Goal: Task Accomplishment & Management: Complete application form

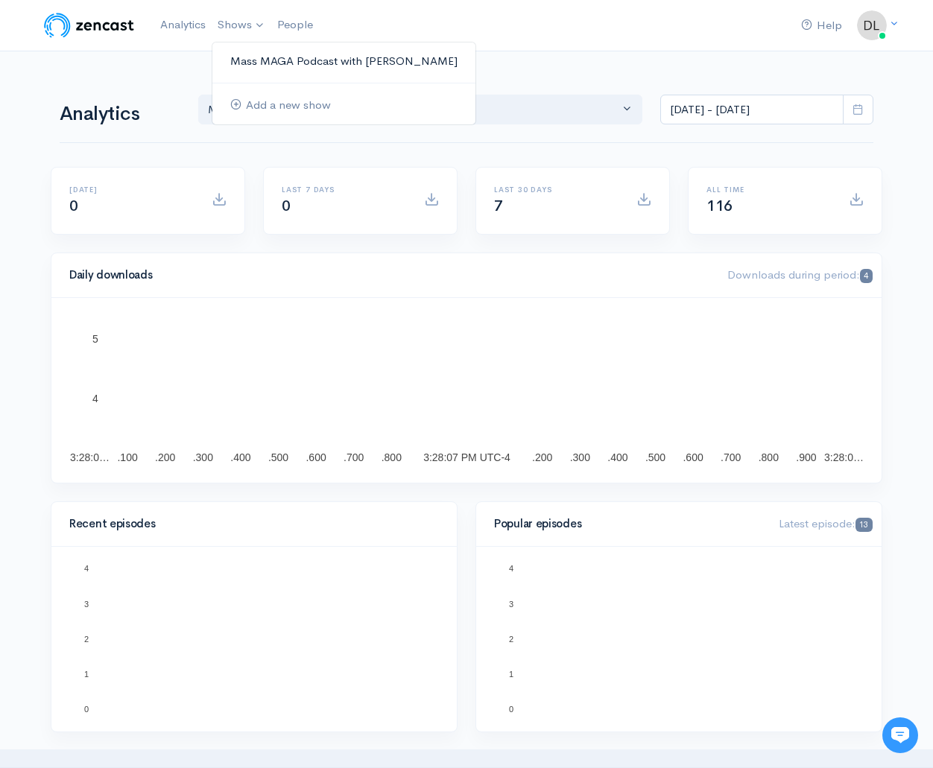
click at [267, 57] on link "Mass MAGA Podcast with [PERSON_NAME]" at bounding box center [343, 61] width 263 height 26
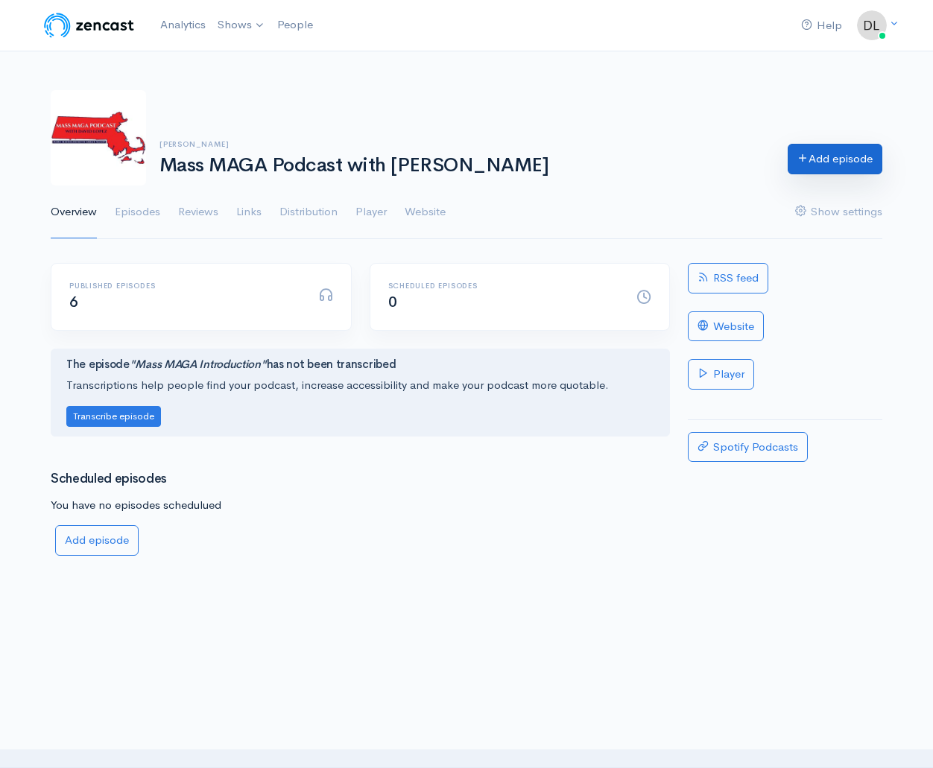
click at [813, 157] on link "Add episode" at bounding box center [835, 159] width 95 height 31
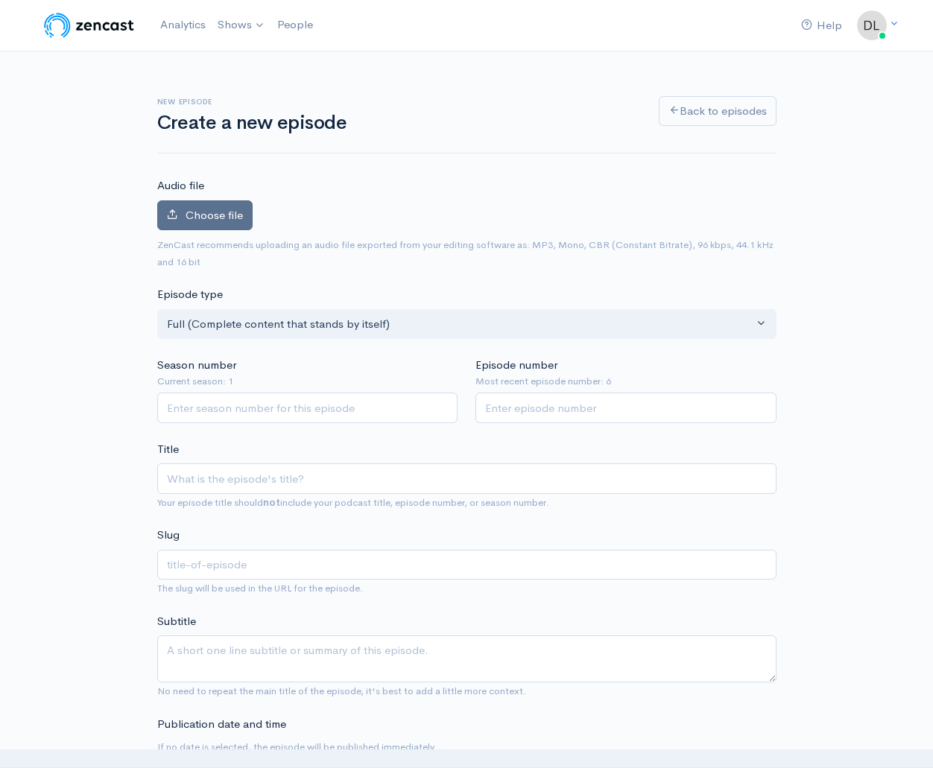
click at [195, 214] on span "Choose file" at bounding box center [214, 215] width 57 height 14
click at [0, 0] on input "Choose file" at bounding box center [0, 0] width 0 height 0
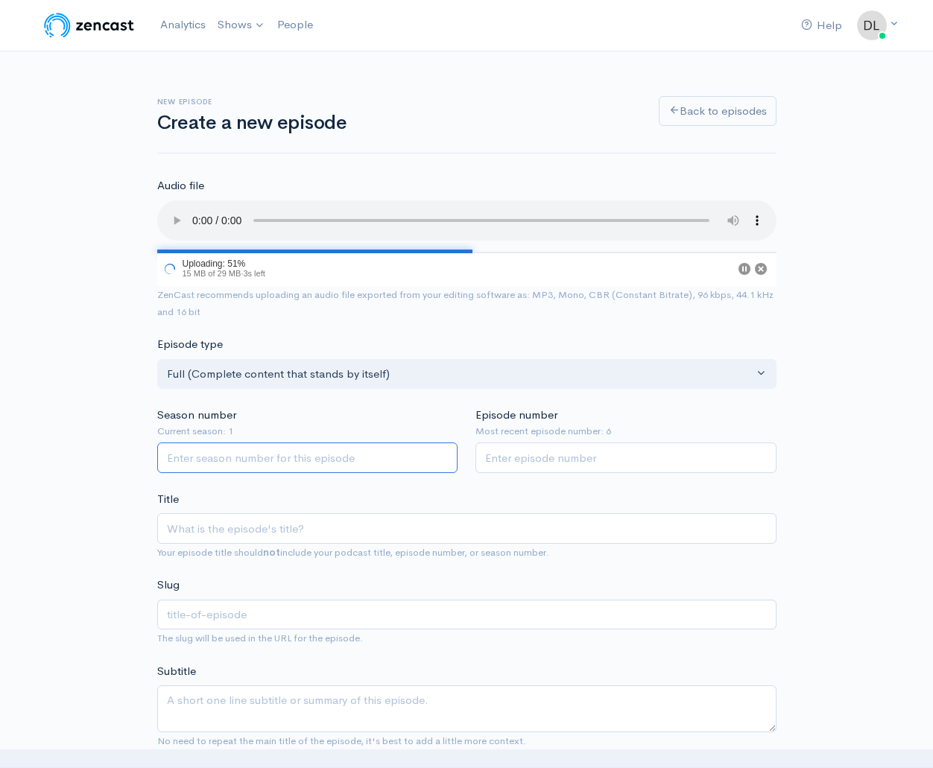
click at [390, 443] on input "Season number" at bounding box center [307, 458] width 301 height 31
type input "1"
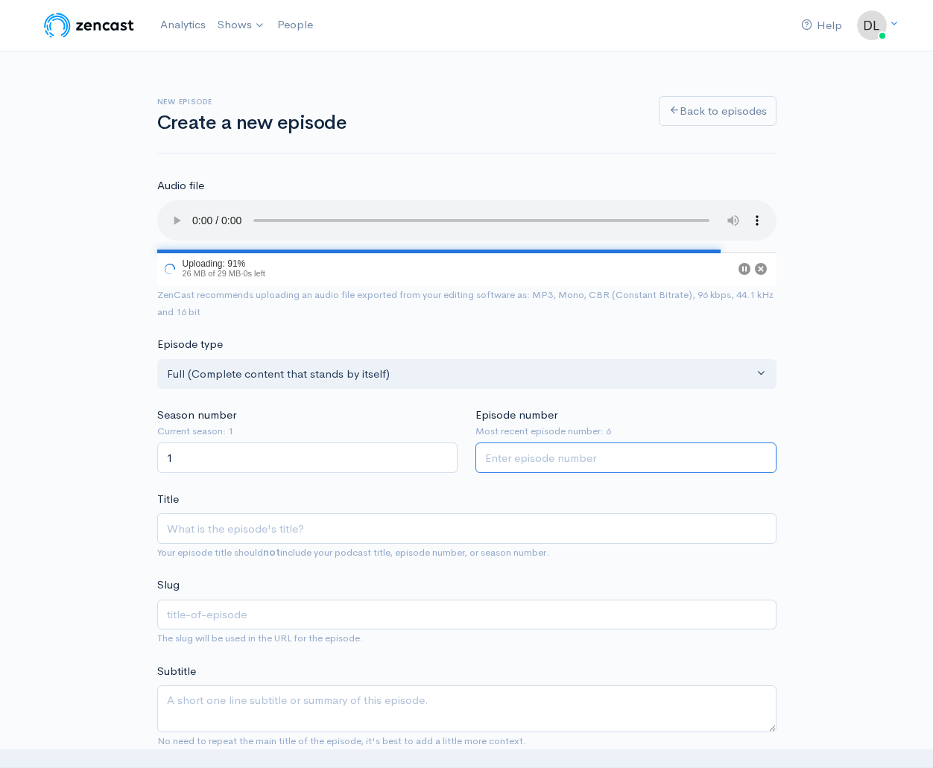
click at [596, 443] on input "Episode number" at bounding box center [625, 458] width 301 height 31
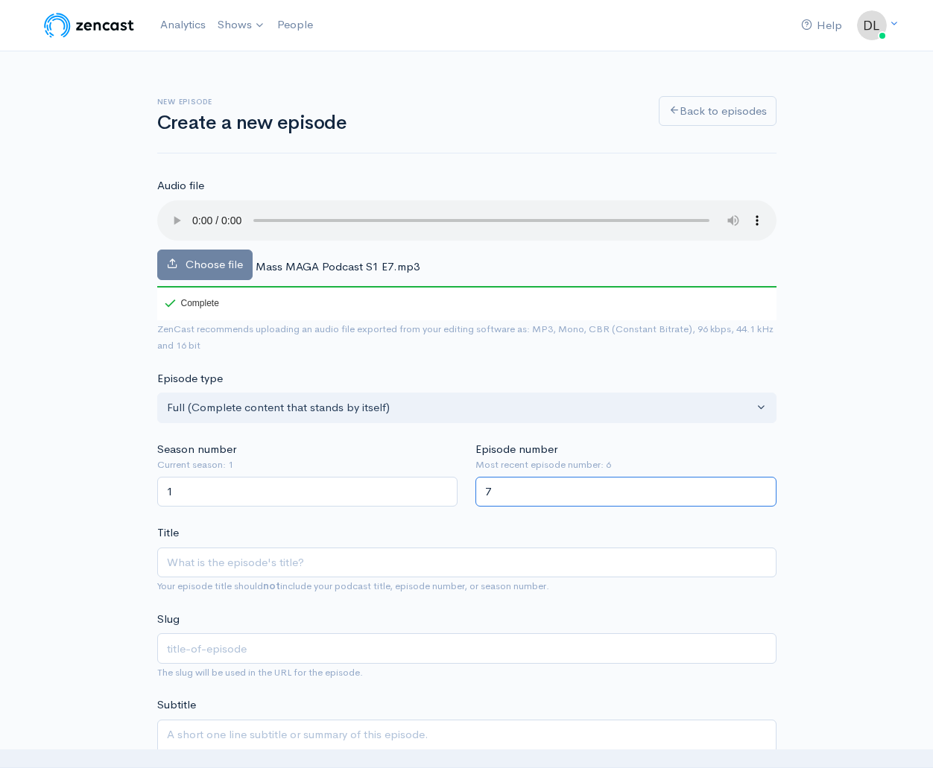
type input "7"
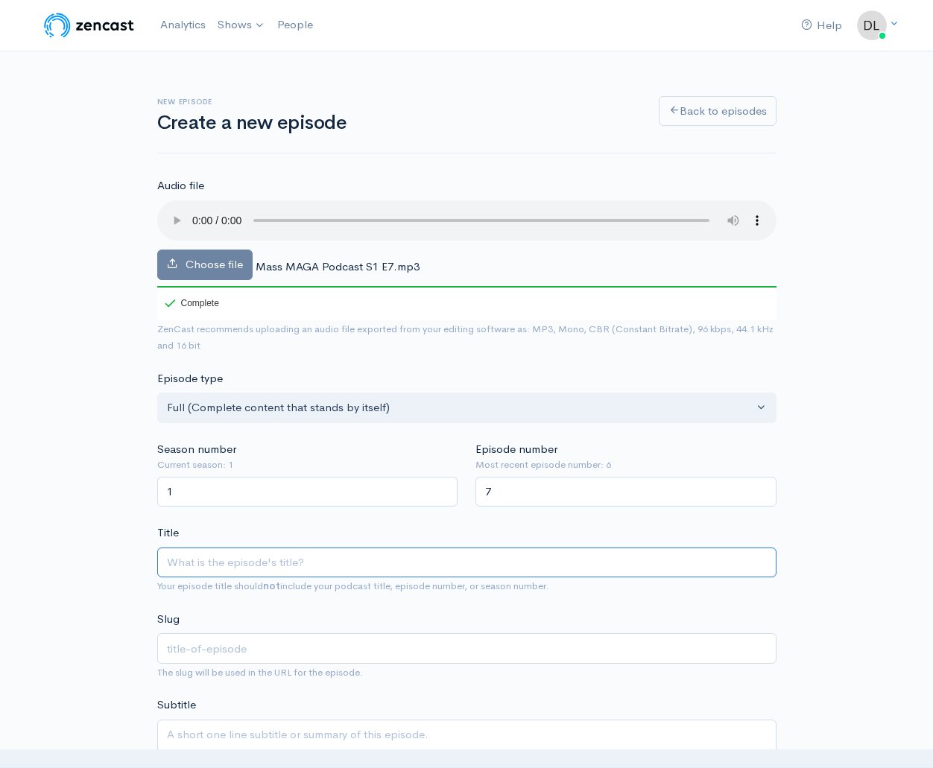
click at [314, 548] on input "Title" at bounding box center [466, 563] width 619 height 31
type input "P"
type input "p"
type input "Pe"
type input "pe"
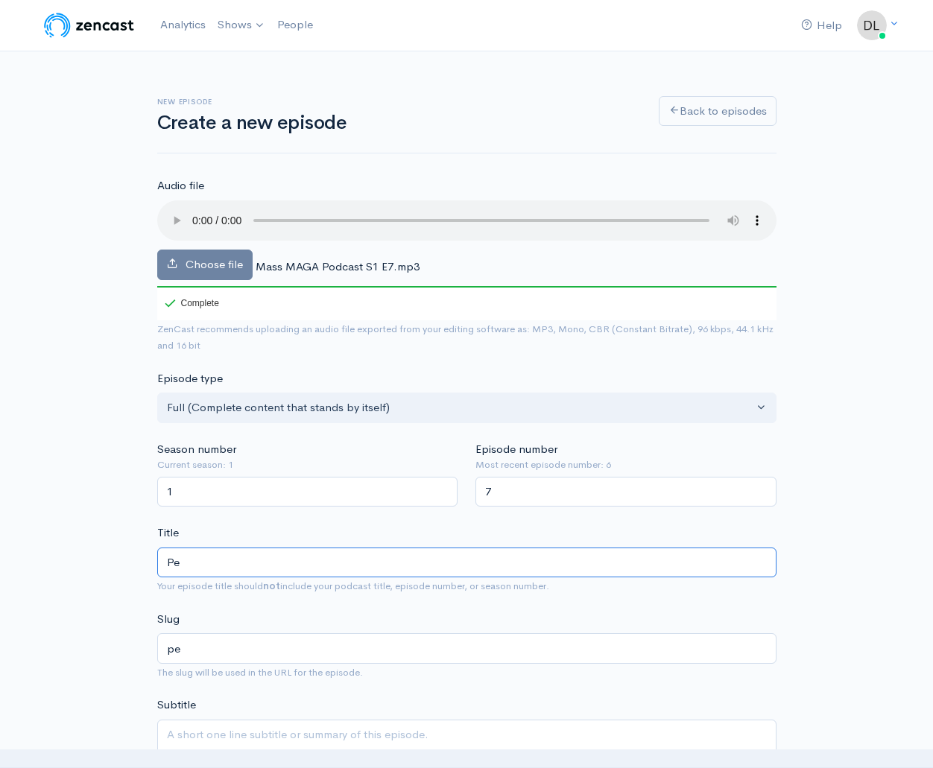
type input "Per"
type input "per"
type input "Pers"
type input "pers"
type input "Perso"
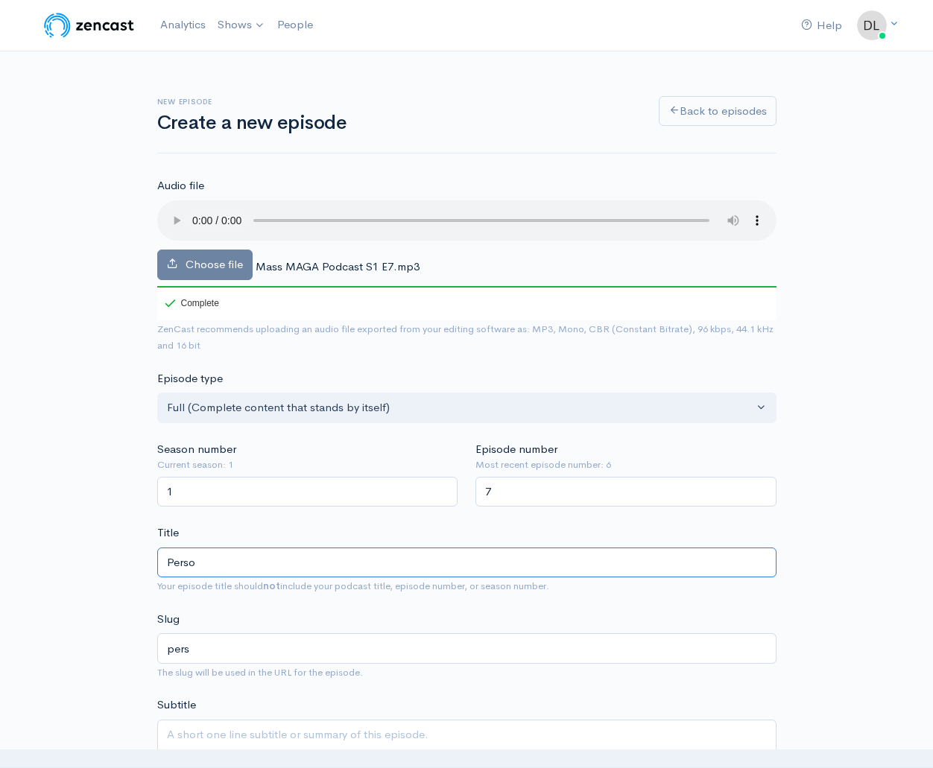
type input "perso"
type input "Person"
type input "person"
type input "Persona"
type input "persona"
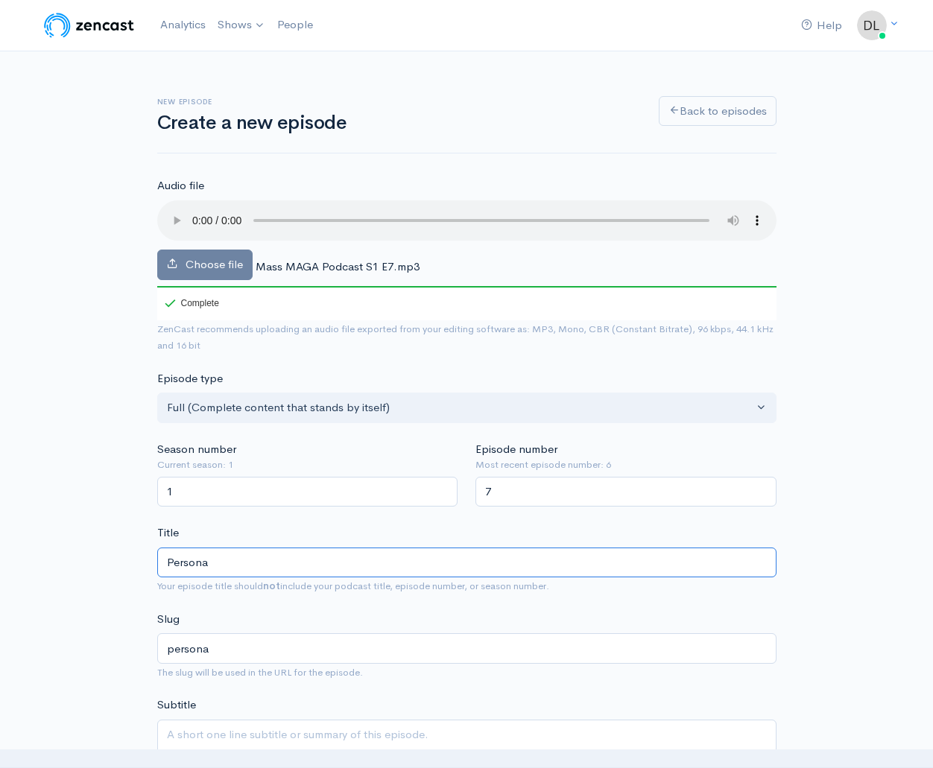
type input "Personal"
type input "personal"
type input "Personal M"
type input "personal-m"
type input "Personal Me"
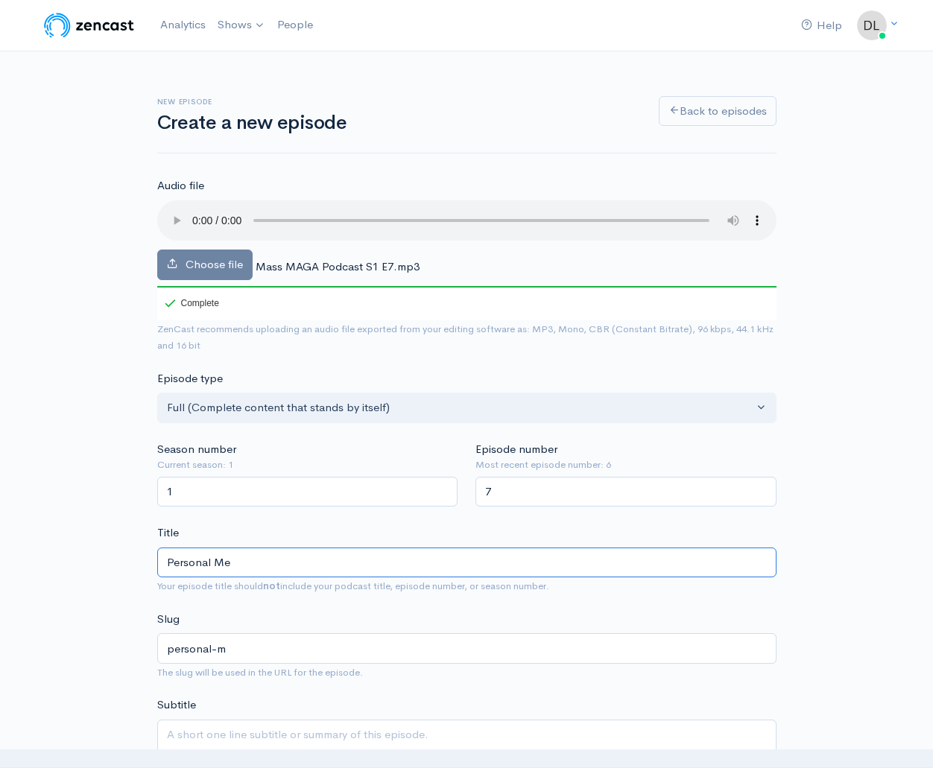
type input "personal-me"
type input "Personal Mes"
type input "personal-mes"
type input "Personal Mess"
type input "personal-mess"
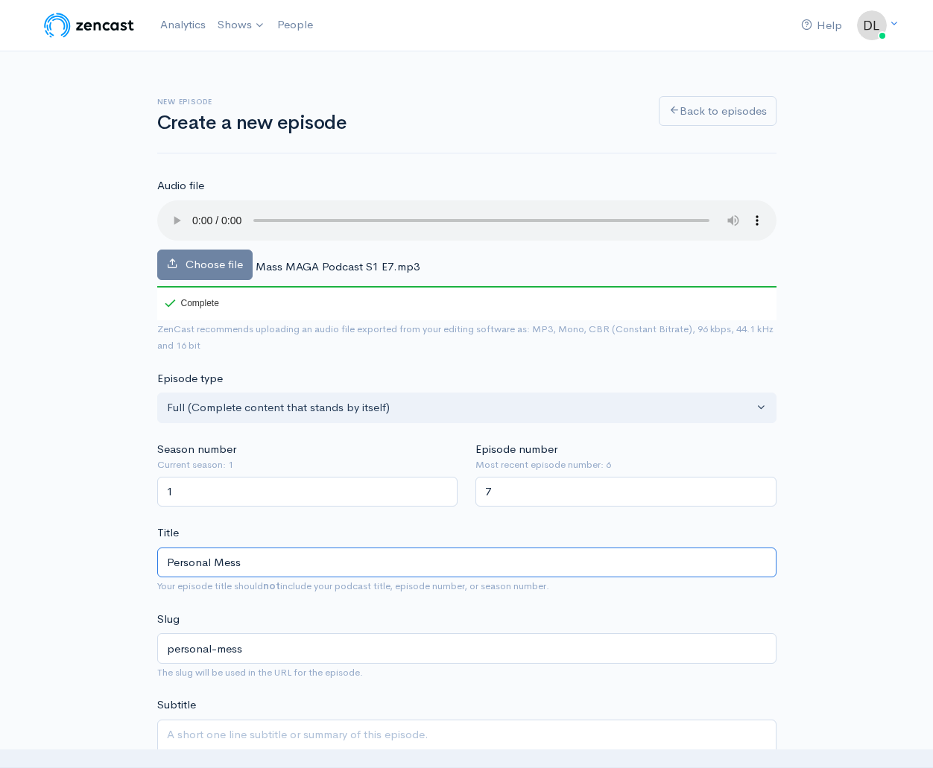
type input "Personal Messa"
type input "personal-messa"
type input "Personal Messag"
type input "personal-messag"
type input "Personal Message"
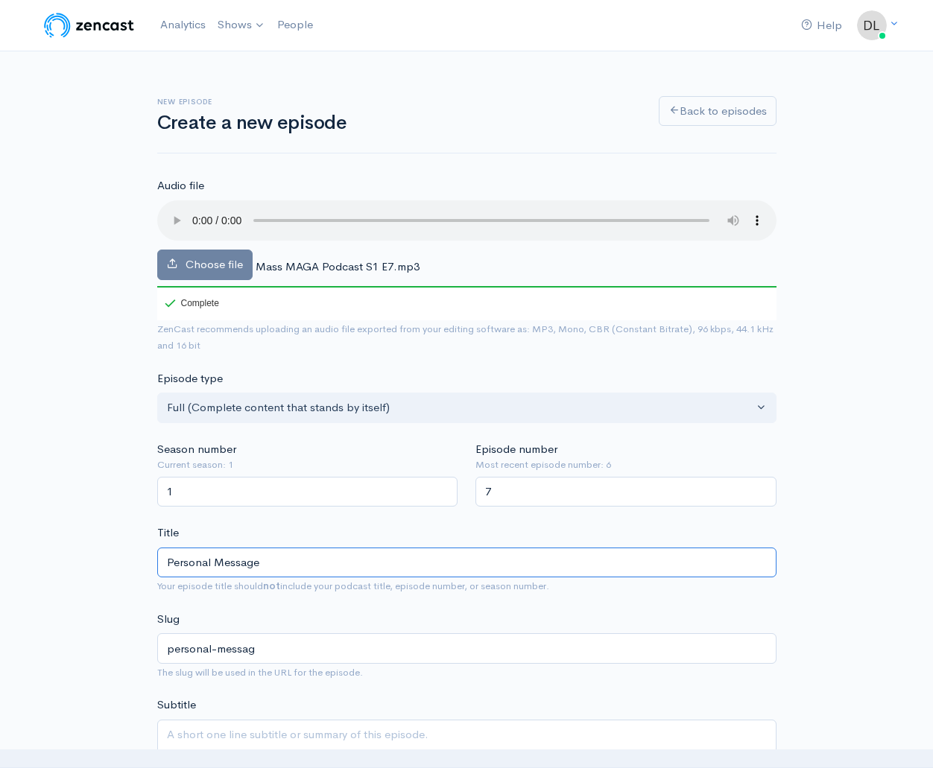
type input "personal-message"
type input "Personal Message C"
type input "personal-message-c"
type input "Personal Message Ca"
type input "personal-message-ca"
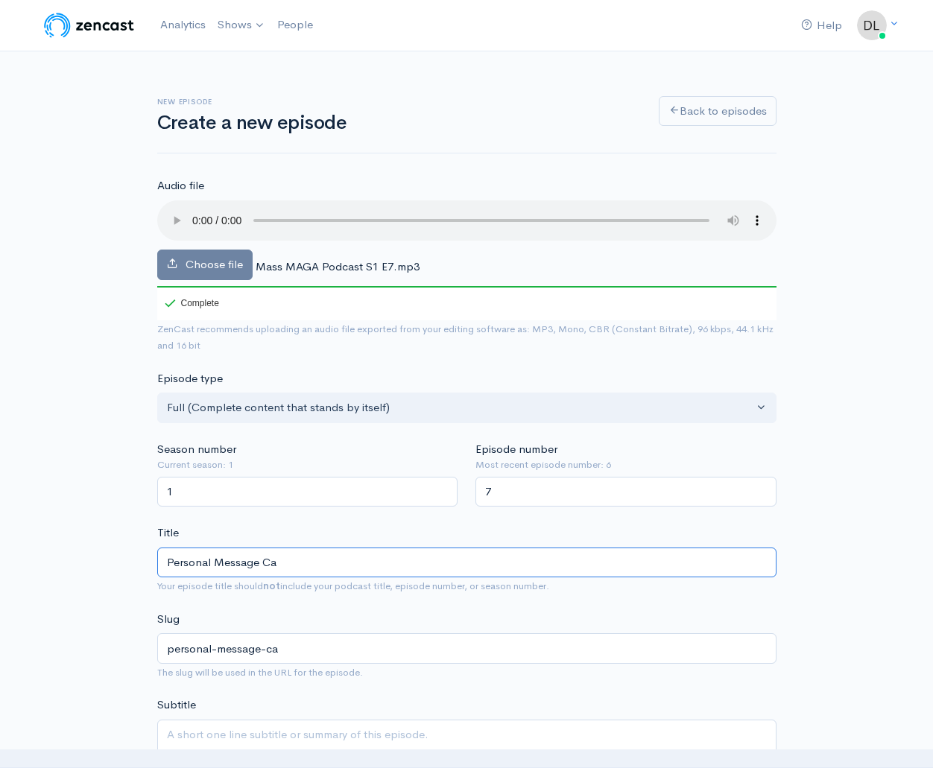
type input "Personal Message Cal"
type input "personal-message-cal"
type input "Personal Message Call"
type input "personal-message-call"
type input "Personal Message Call T"
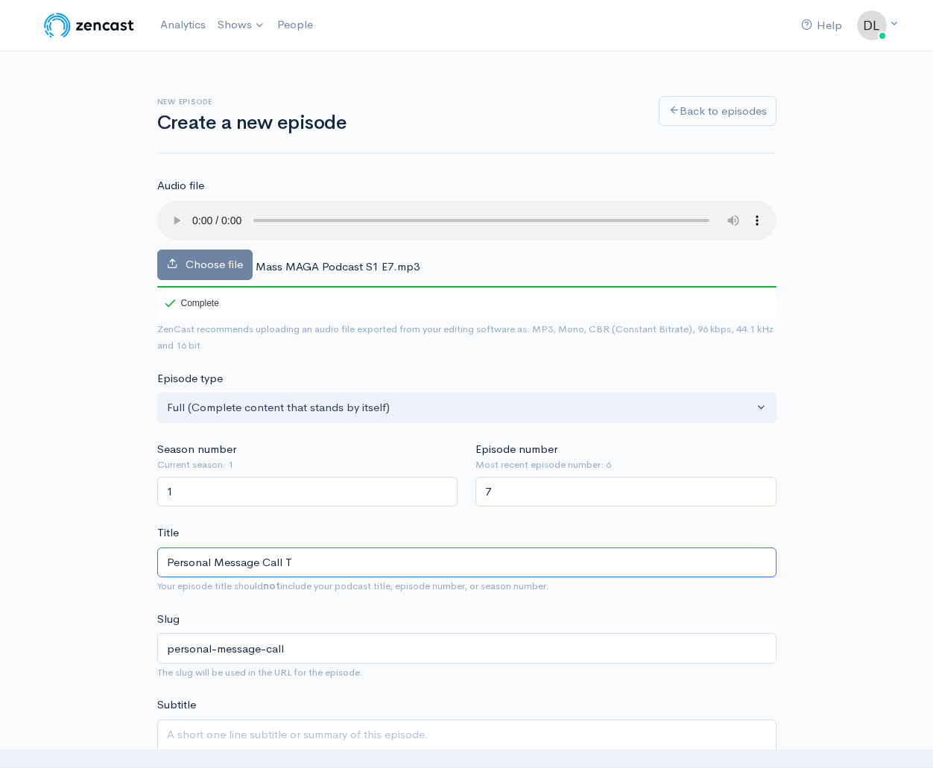
type input "personal-message-call-t"
type input "Personal Message Call"
type input "personal-message-call"
type input "Personal Message Call t"
type input "personal-message-call-t"
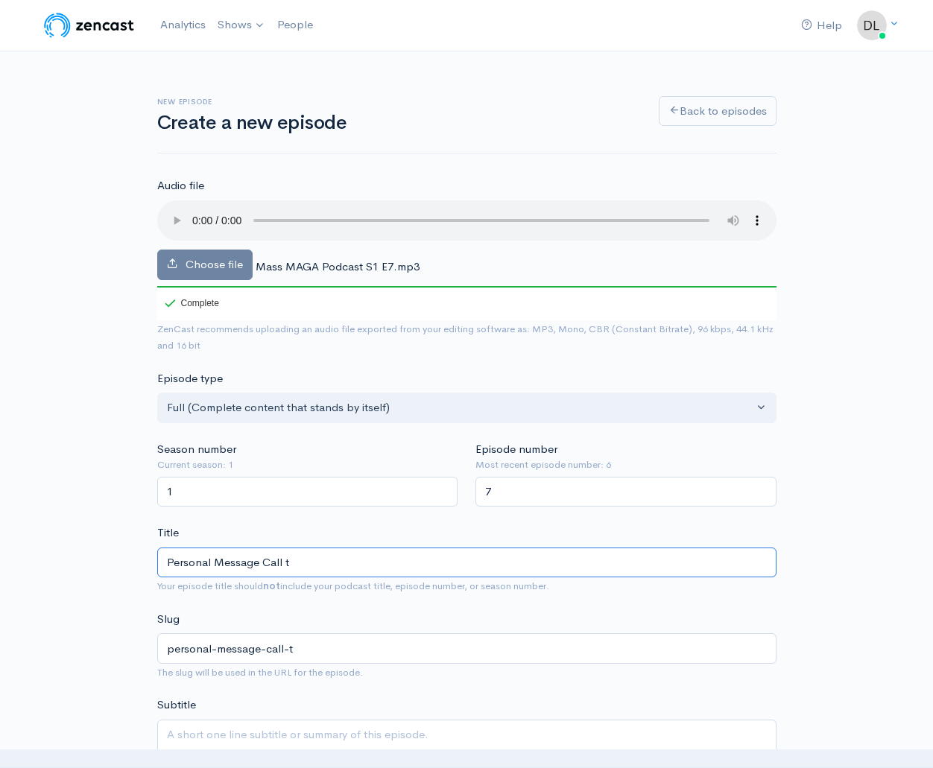
type input "Personal Message Call to"
type input "personal-message-call-to"
type input "Personal Message Call to A"
type input "personal-message-call-to-a"
type input "Personal Message Call to Ac"
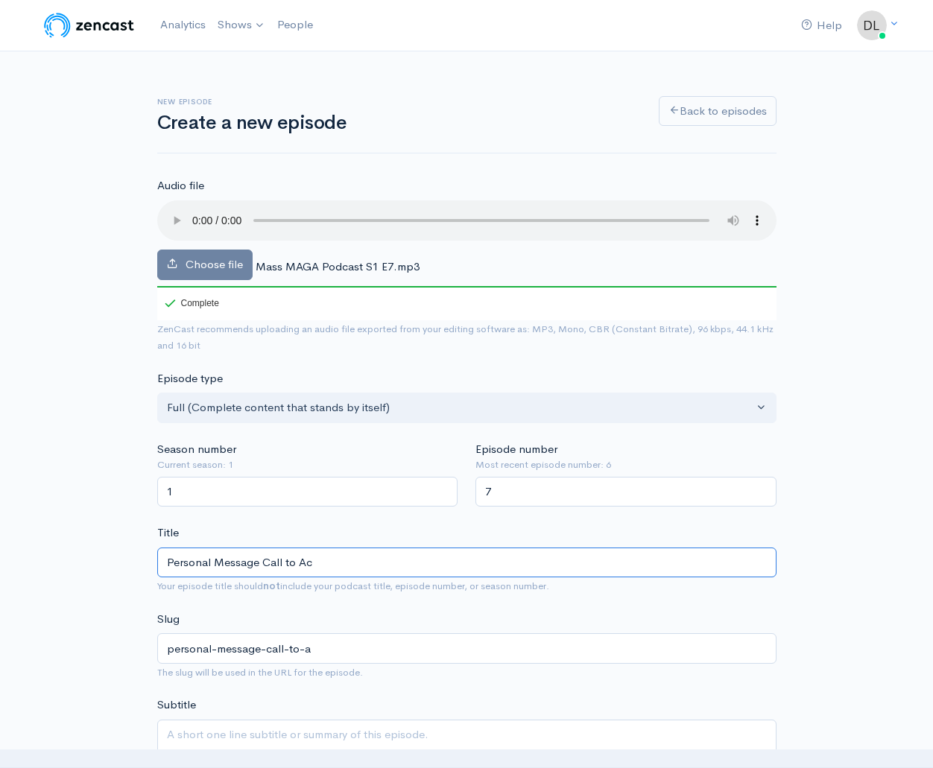
type input "personal-message-call-to-ac"
type input "Personal Message Call to Act"
type input "personal-message-call-to-act"
type input "Personal Message Call to Actio"
type input "personal-message-call-to-actio"
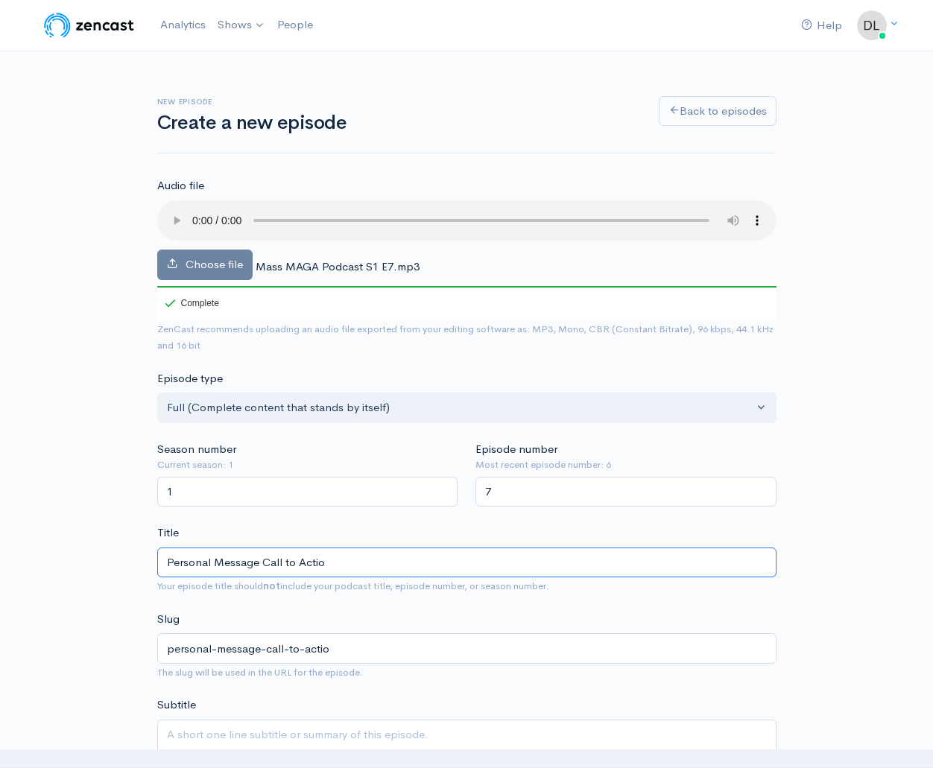
type input "Personal Message Call to Action"
type input "personal-message-call-to-action"
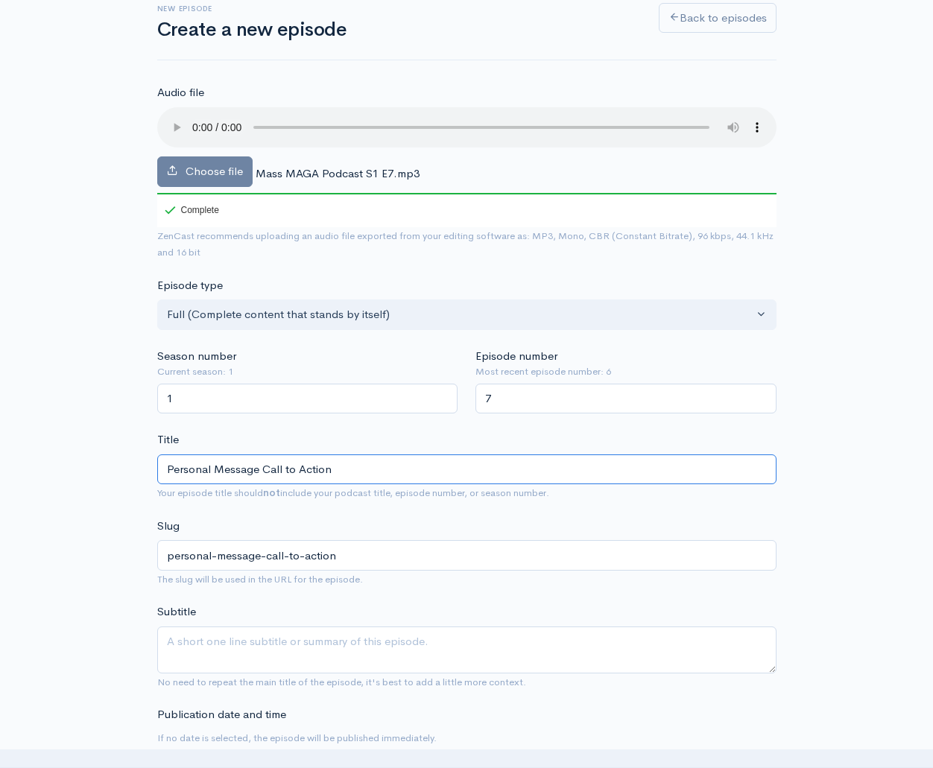
scroll to position [113, 0]
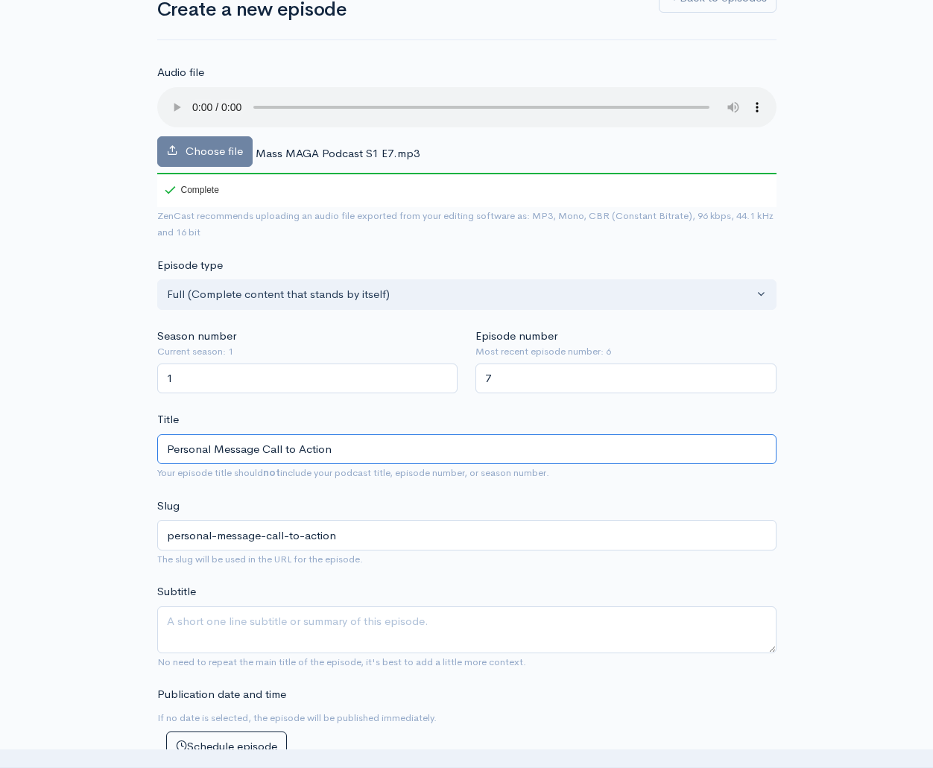
type input "Personal Message Call to Action"
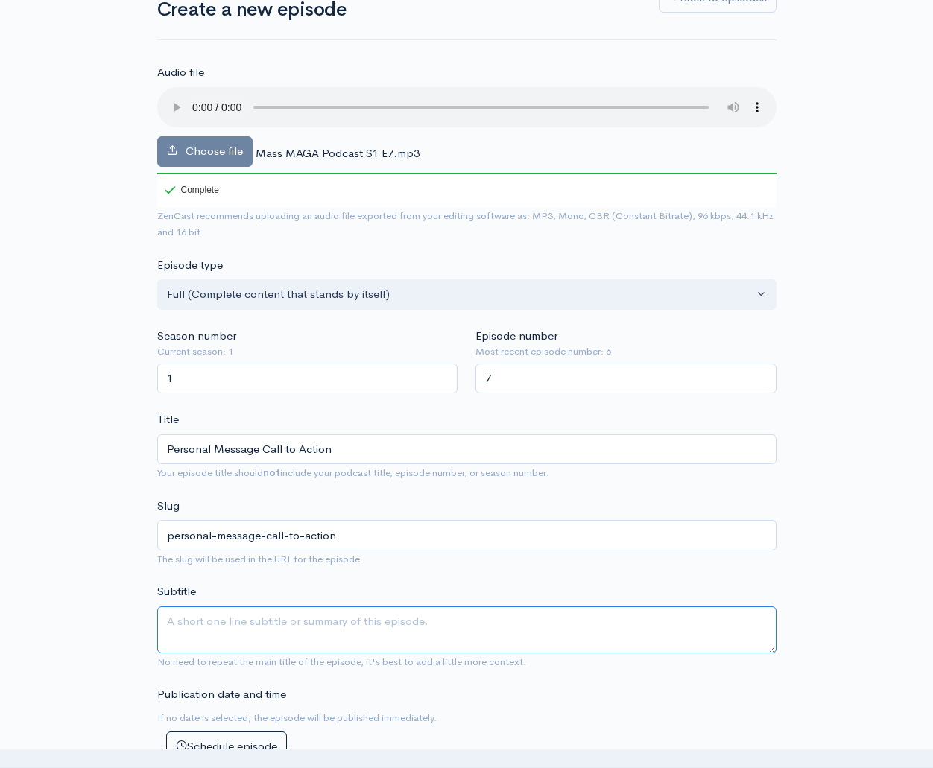
click at [247, 607] on textarea "Subtitle" at bounding box center [466, 630] width 619 height 47
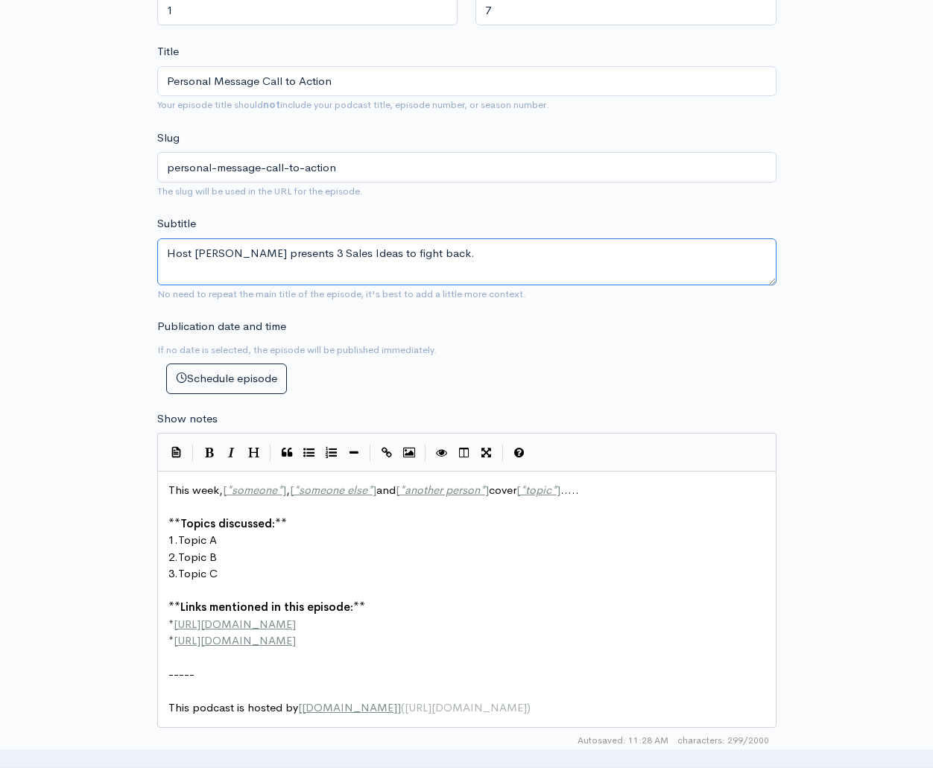
scroll to position [481, 1]
type textarea "Host [PERSON_NAME] presents 3 Sales Ideas to fight back."
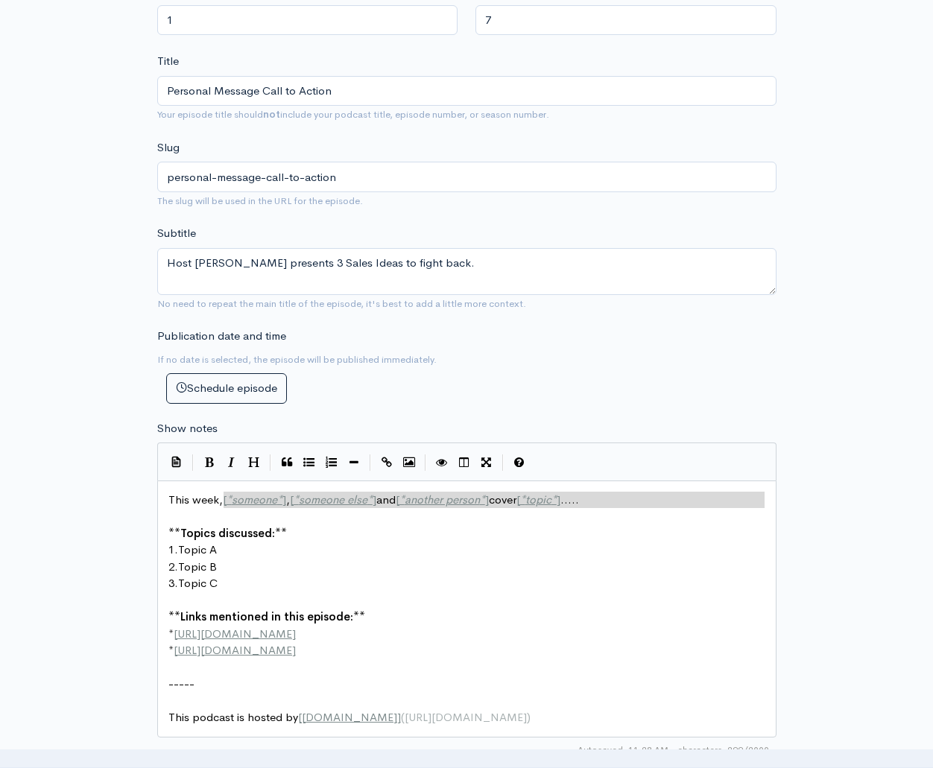
scroll to position [471, 0]
drag, startPoint x: 221, startPoint y: 466, endPoint x: 499, endPoint y: 474, distance: 277.4
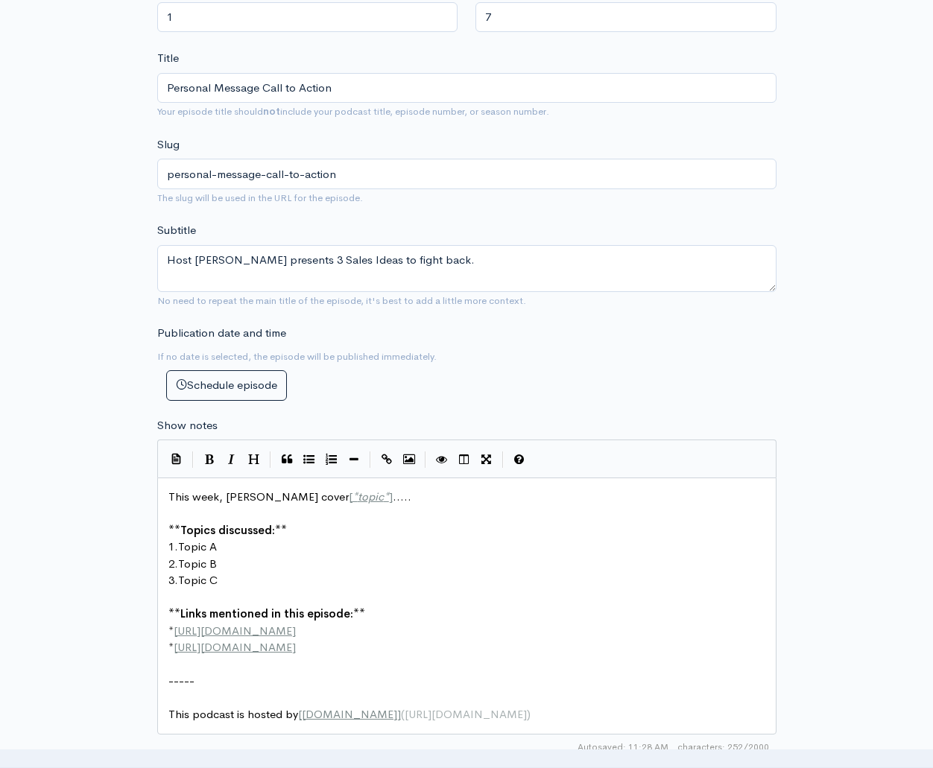
type textarea "[PERSON_NAME]"
drag, startPoint x: 191, startPoint y: 470, endPoint x: 215, endPoint y: 470, distance: 23.9
type textarea "month"
click at [291, 490] on span "This month, [PERSON_NAME] cover [ * topic * ] ....." at bounding box center [294, 497] width 252 height 14
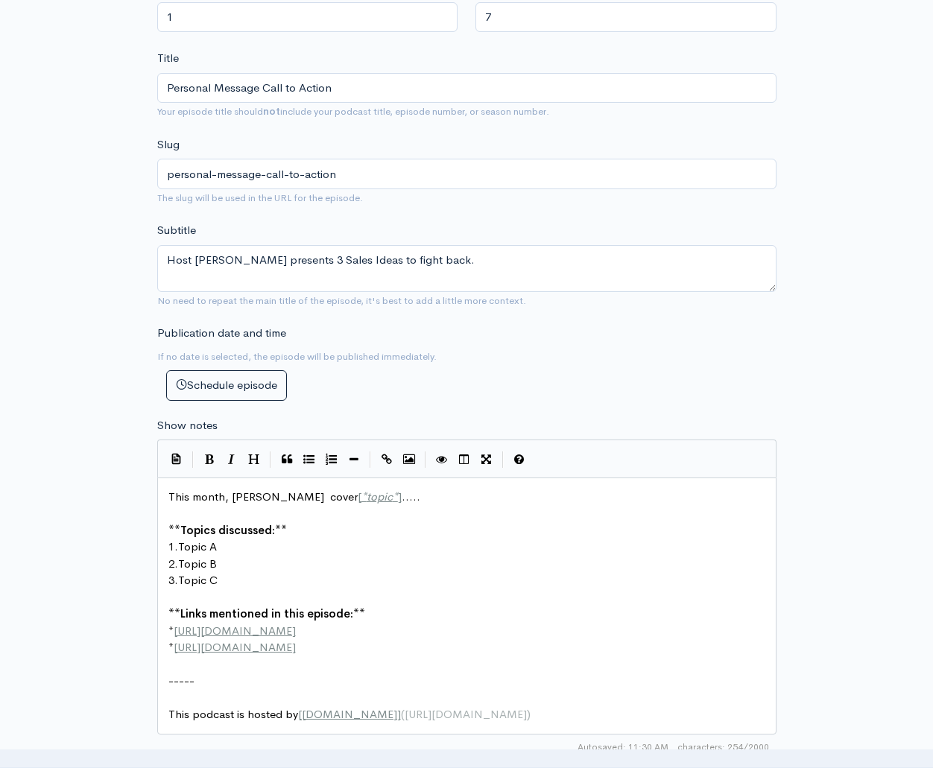
type textarea "s"
drag, startPoint x: 297, startPoint y: 474, endPoint x: 367, endPoint y: 479, distance: 69.5
type textarea "3 results based Sales Ideas designed to fight back againgst the left."
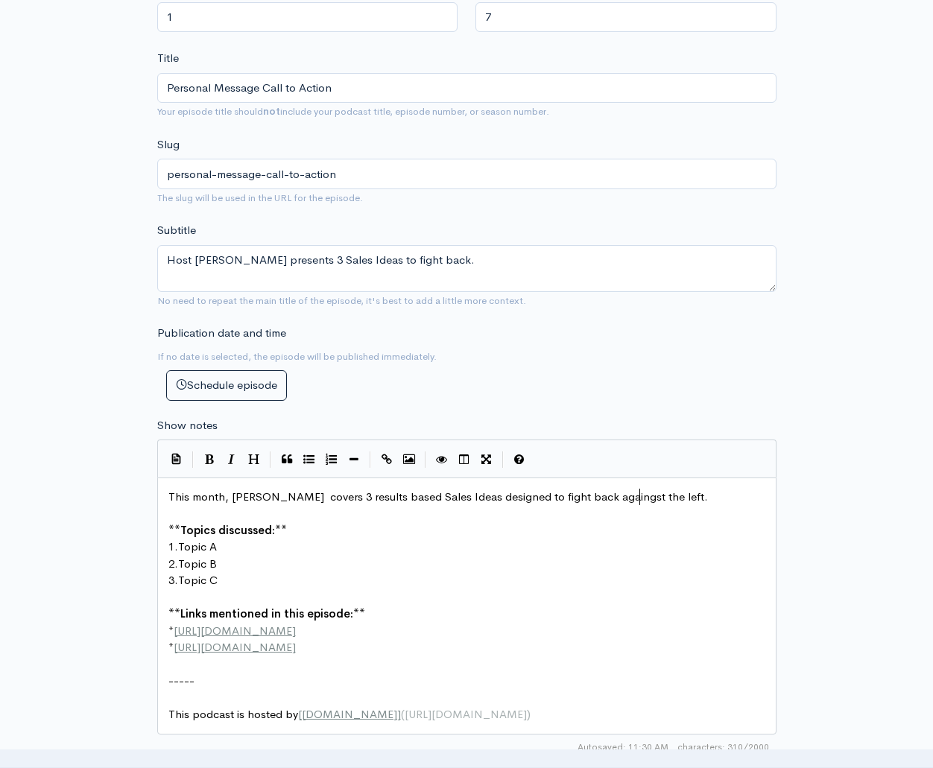
scroll to position [475, 0]
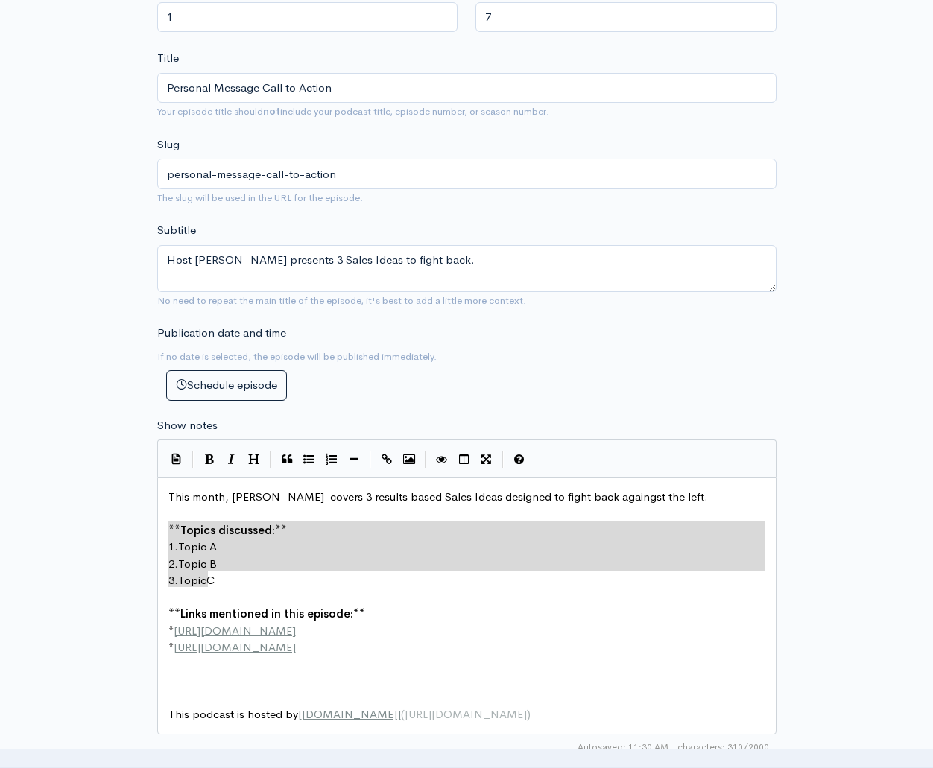
type textarea "**Topics discussed:** 1. Topic A 2. Topic B 3. Topic C"
drag, startPoint x: 170, startPoint y: 502, endPoint x: 218, endPoint y: 557, distance: 74.0
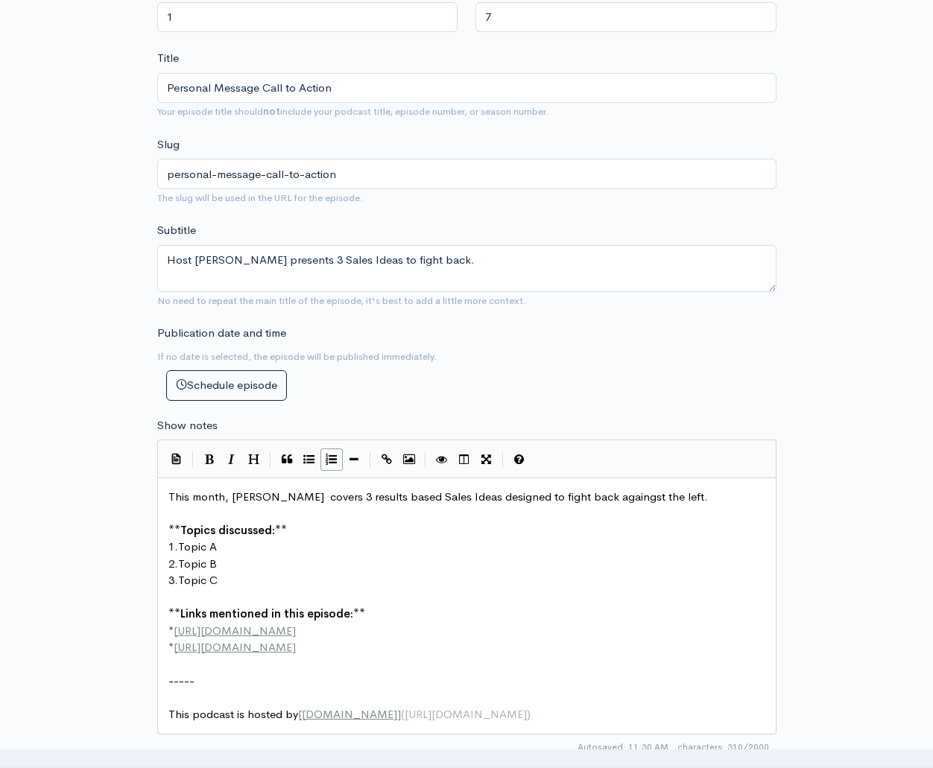
scroll to position [7, 0]
drag, startPoint x: 219, startPoint y: 519, endPoint x: 183, endPoint y: 525, distance: 37.0
type textarea "Voter Integrity"
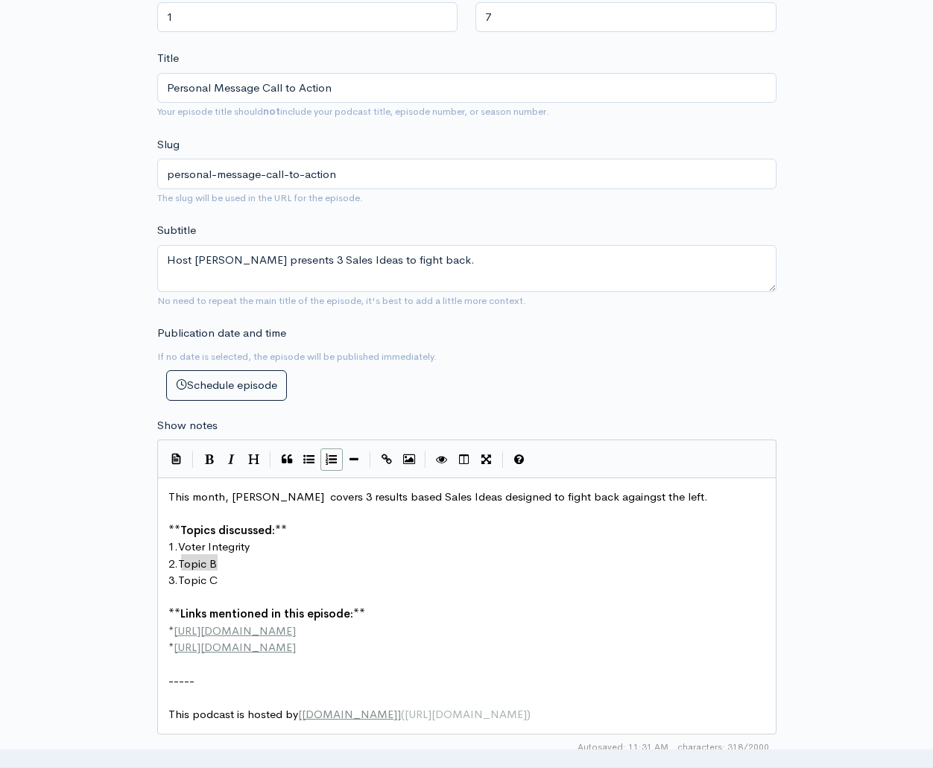
drag, startPoint x: 218, startPoint y: 537, endPoint x: 183, endPoint y: 540, distance: 35.2
type textarea "Economic Revenge"
drag, startPoint x: 220, startPoint y: 554, endPoint x: 181, endPoint y: 560, distance: 39.1
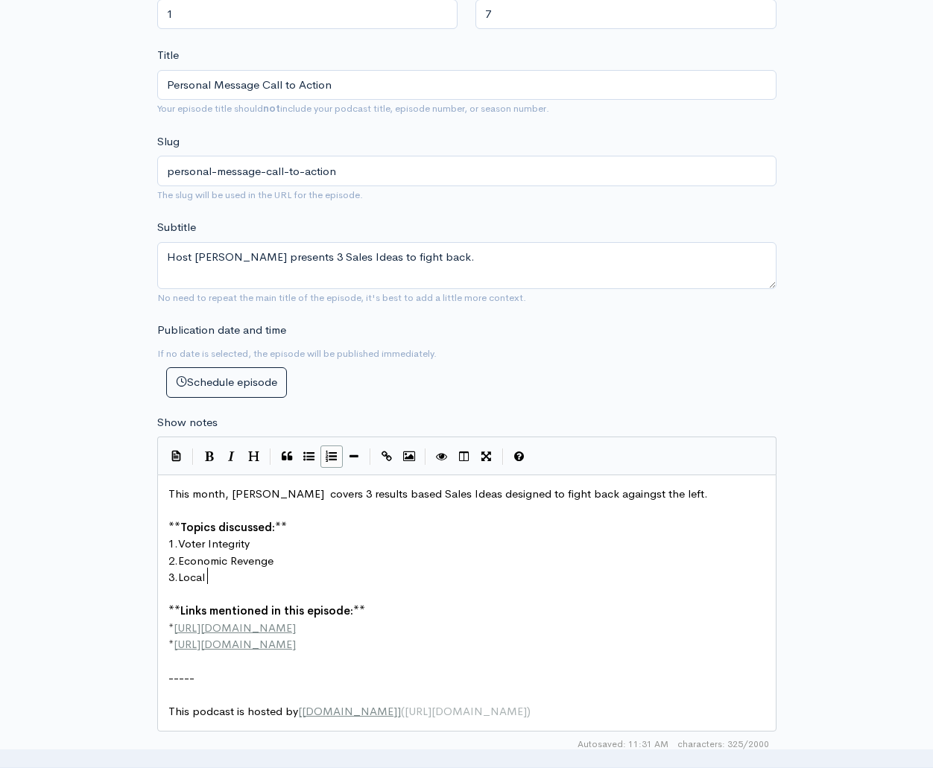
scroll to position [7, 30]
type textarea "Local Electio"
type textarea "Committee Participation"
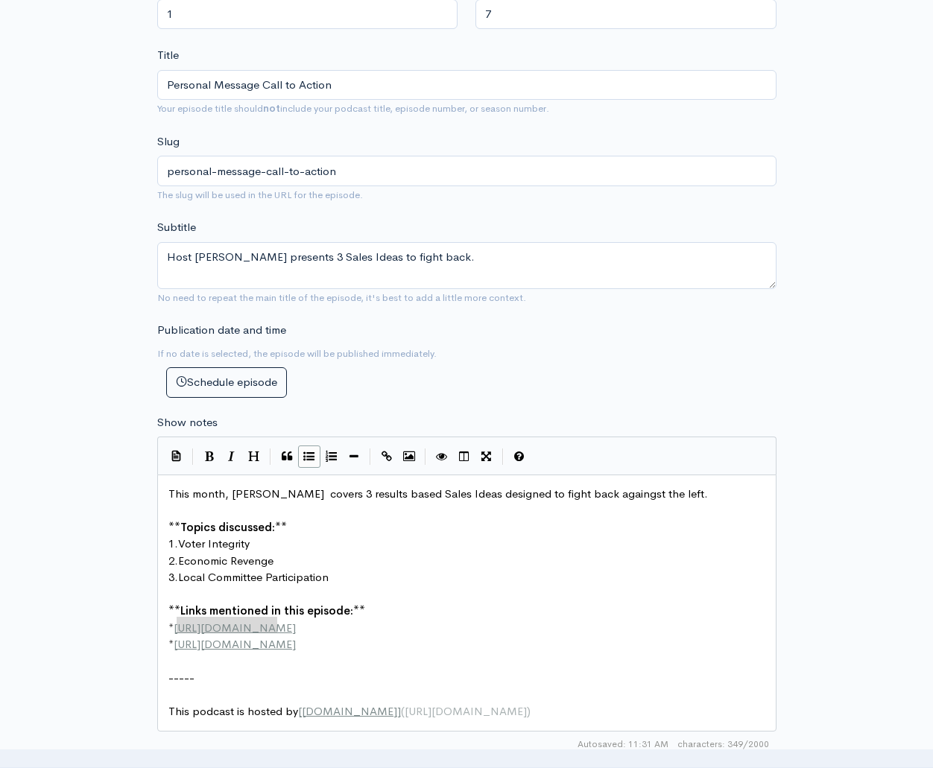
drag, startPoint x: 277, startPoint y: 595, endPoint x: 177, endPoint y: 600, distance: 100.7
type textarea "[DOMAIN_NAME]"
drag, startPoint x: 334, startPoint y: 617, endPoint x: 176, endPoint y: 620, distance: 158.0
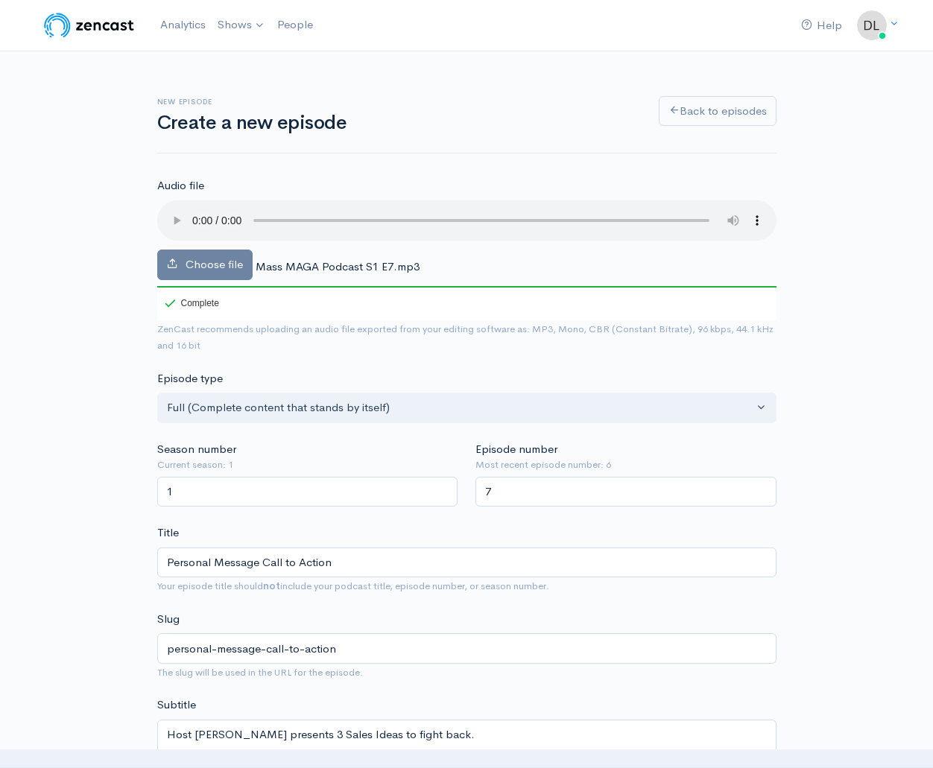
scroll to position [0, 0]
type textarea "[DOMAIN_NAME]"
click at [171, 209] on audio at bounding box center [466, 220] width 619 height 40
click at [672, 210] on audio at bounding box center [466, 220] width 619 height 40
click at [665, 212] on audio at bounding box center [466, 220] width 619 height 40
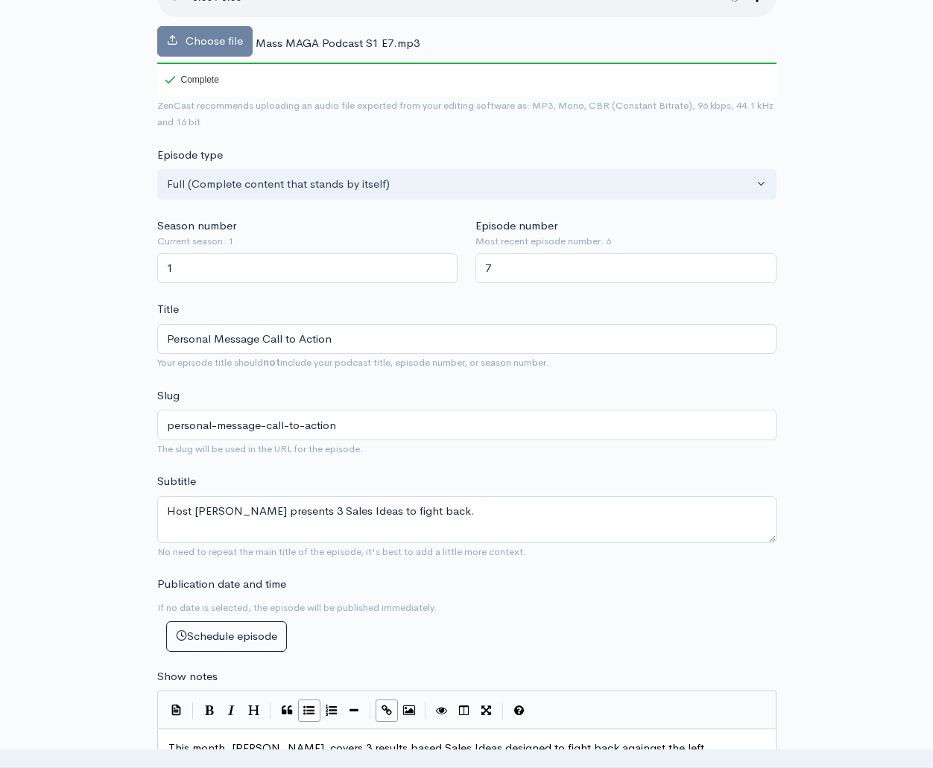
scroll to position [226, 0]
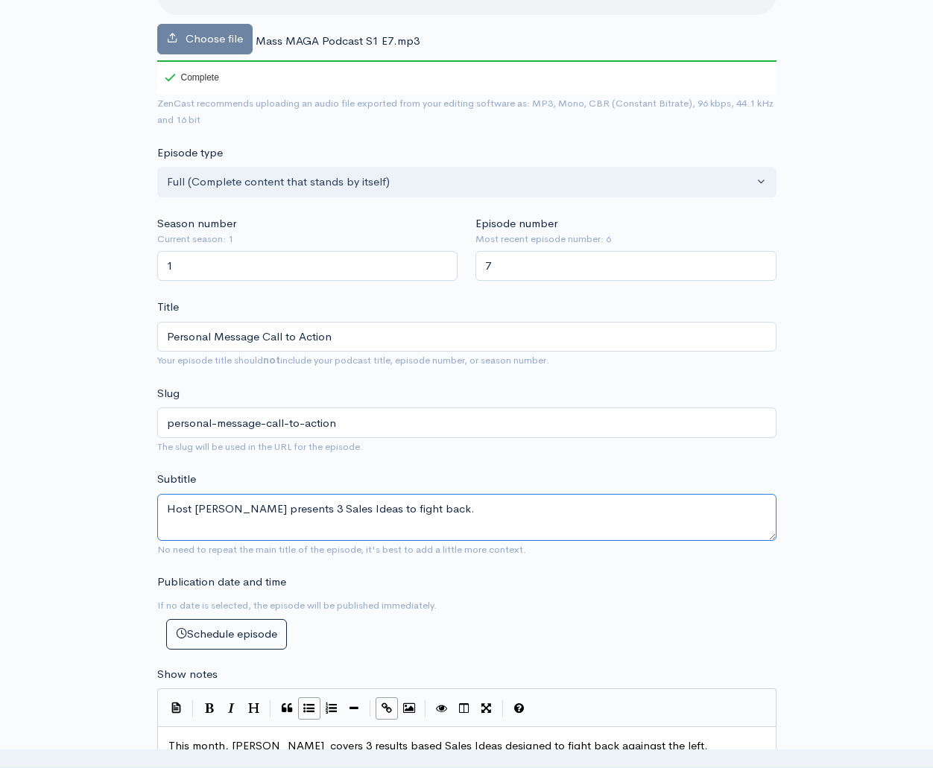
click at [370, 494] on textarea "Host [PERSON_NAME] presents 3 Sales Ideas to fight back." at bounding box center [466, 517] width 619 height 47
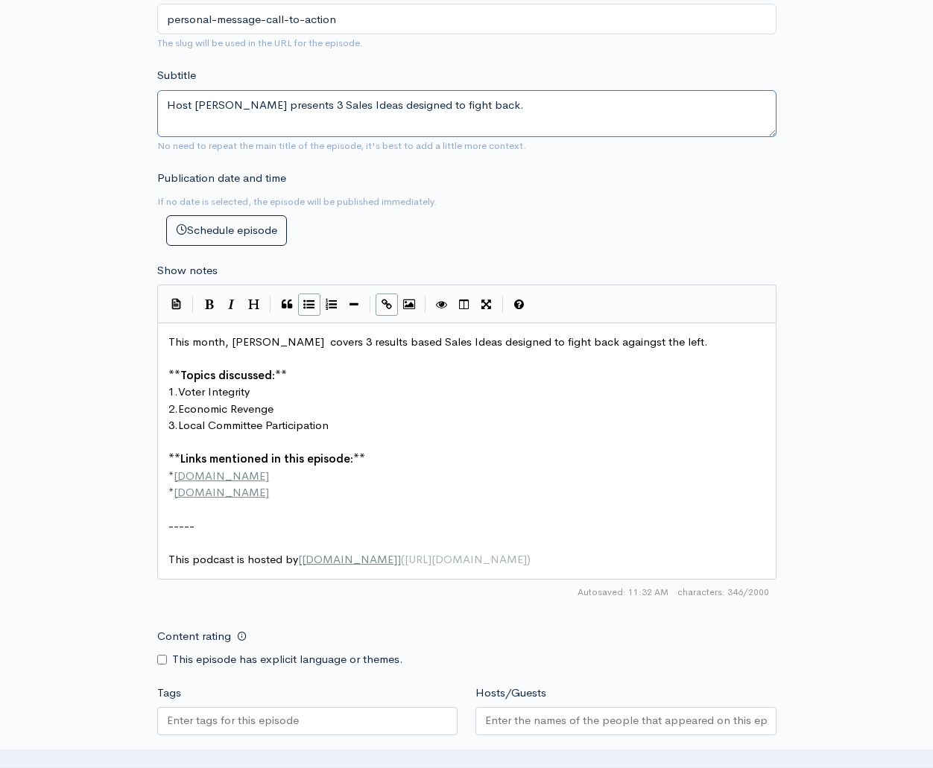
scroll to position [631, 0]
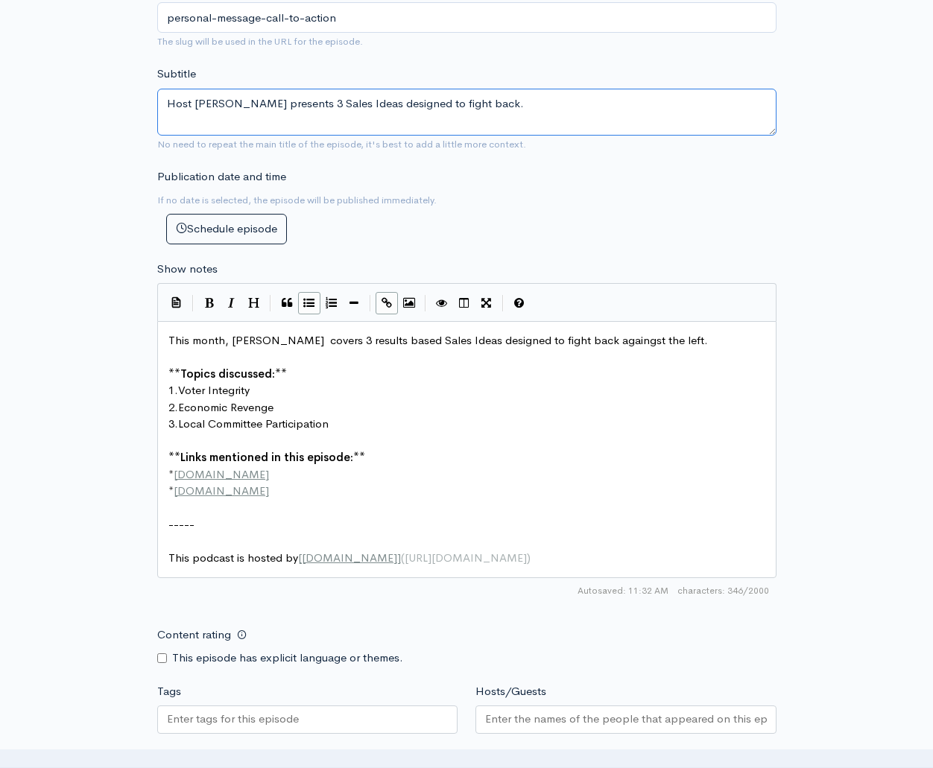
type textarea "Host [PERSON_NAME] presents 3 Sales Ideas designed to fight back."
click at [256, 333] on span "This month, [PERSON_NAME] covers 3 results based Sales Ideas designed to fight …" at bounding box center [438, 340] width 540 height 14
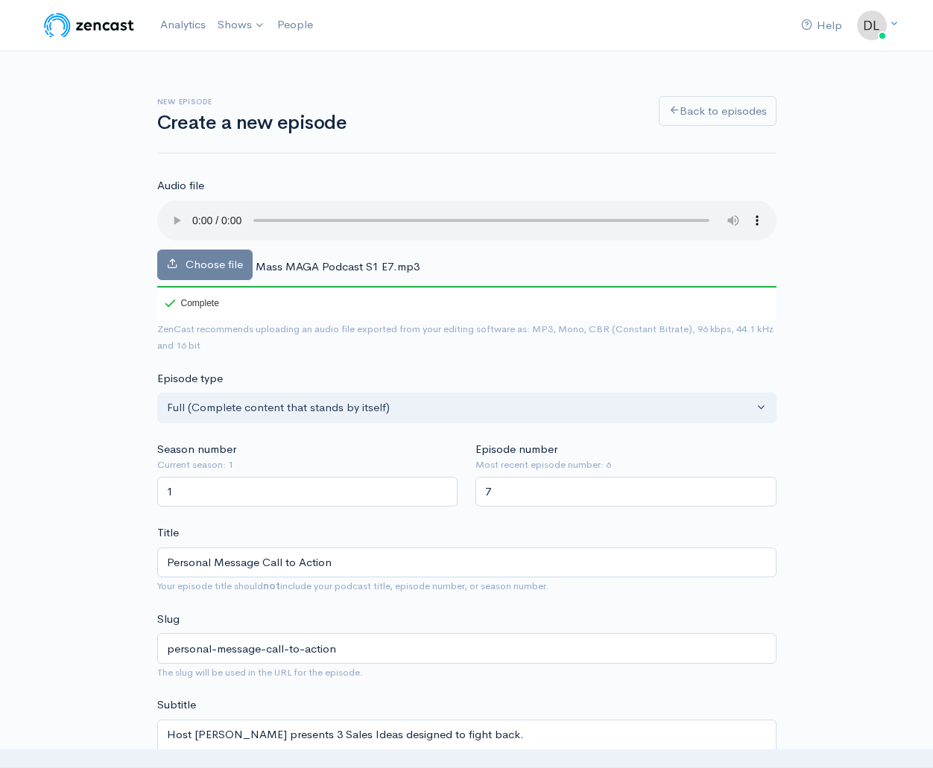
scroll to position [0, 0]
type textarea "[PERSON_NAME]"
click at [432, 211] on audio at bounding box center [466, 220] width 619 height 40
click at [192, 206] on audio at bounding box center [466, 220] width 619 height 40
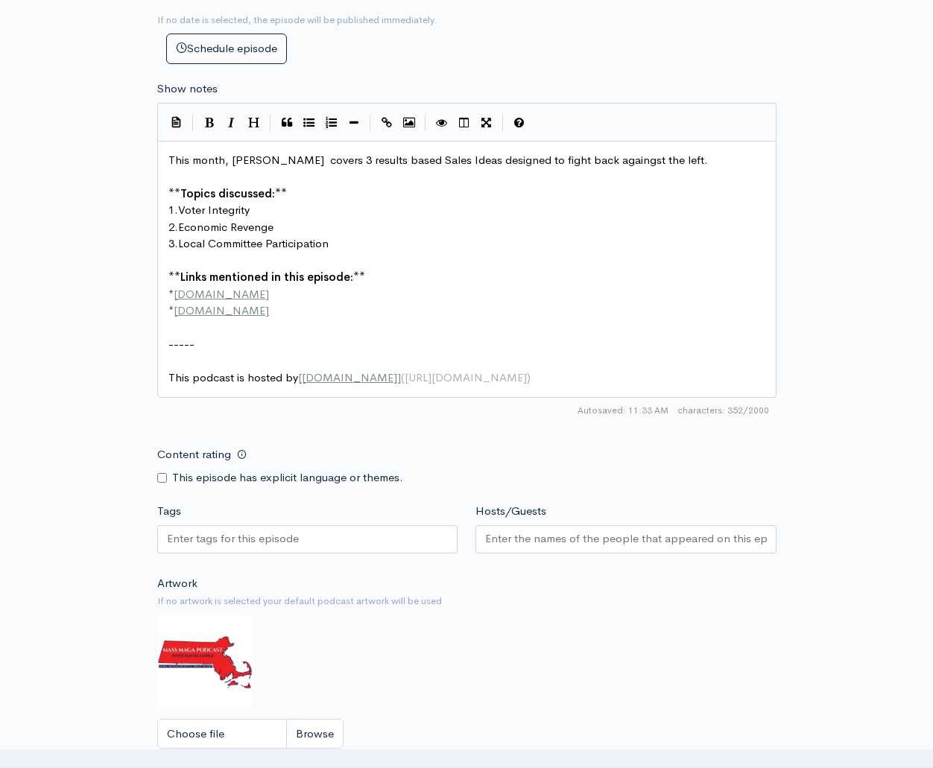
scroll to position [813, 0]
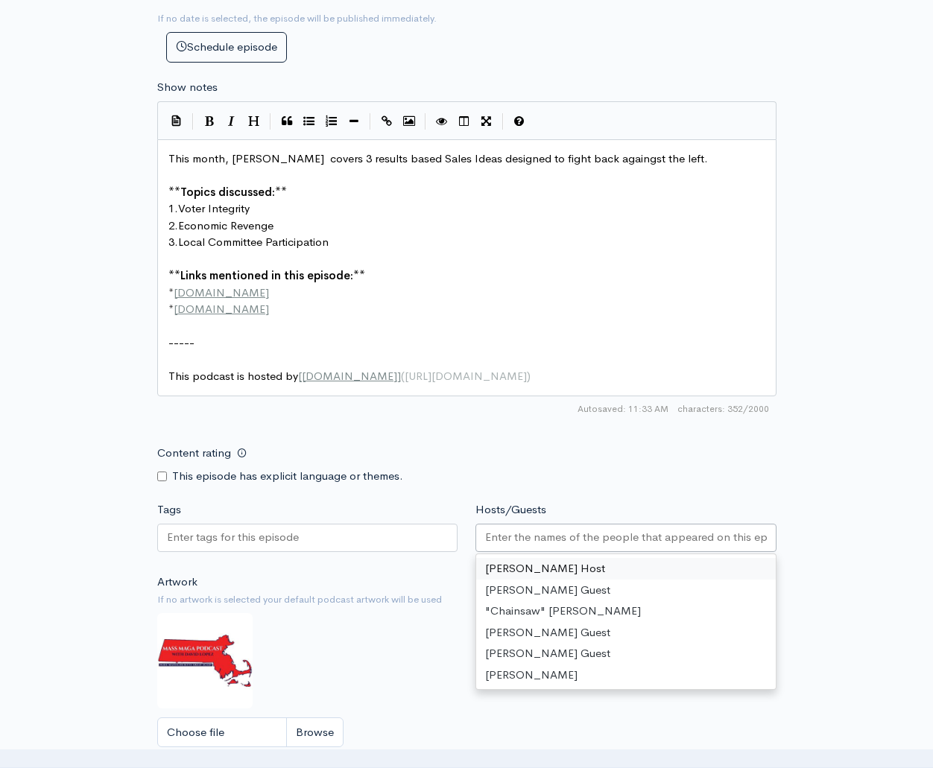
click at [561, 529] on input "Hosts/Guests" at bounding box center [626, 537] width 282 height 17
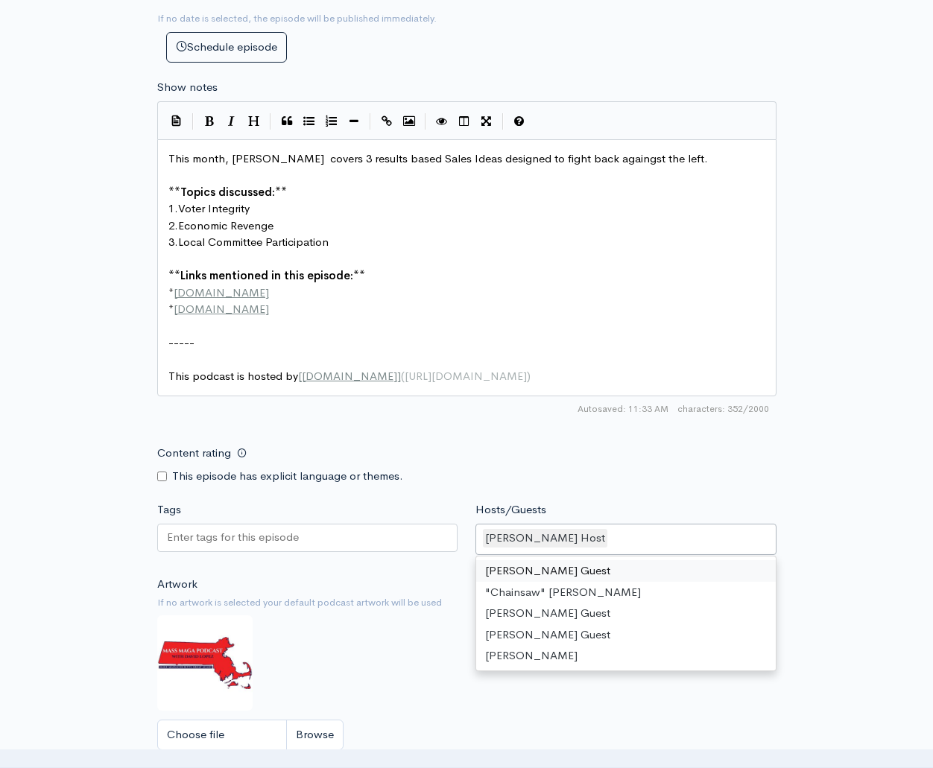
click at [629, 394] on form "Audio file Choose file Mass MAGA Podcast S1 E7.mp3 100 Complete ZenCast recomme…" at bounding box center [466, 122] width 619 height 1516
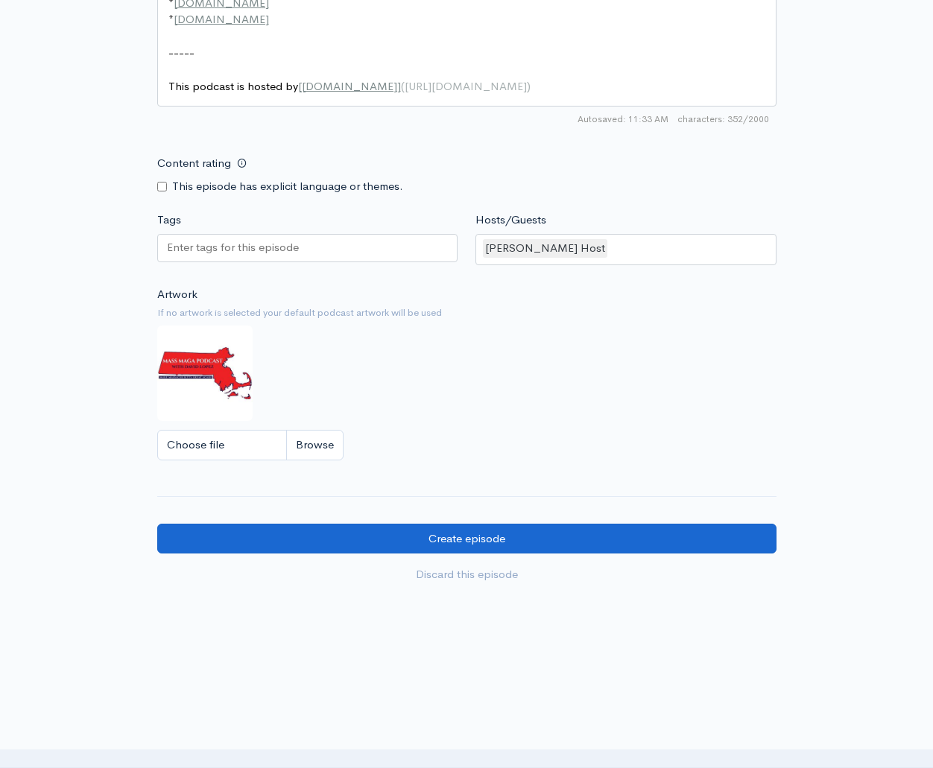
scroll to position [1100, 1]
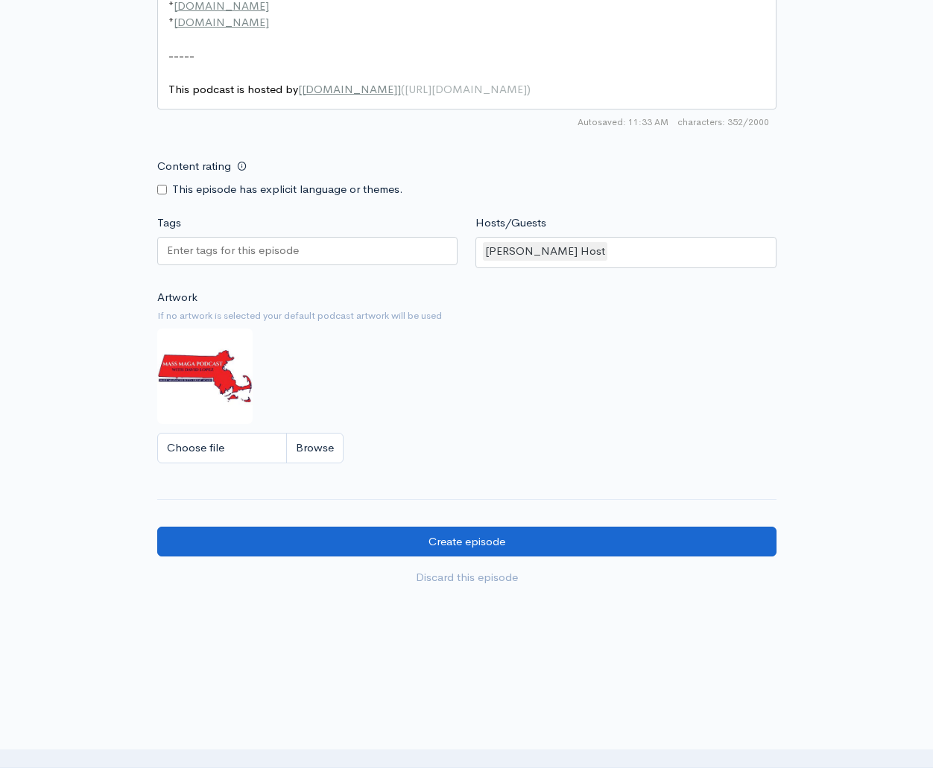
click at [434, 527] on input "Create episode" at bounding box center [466, 542] width 619 height 31
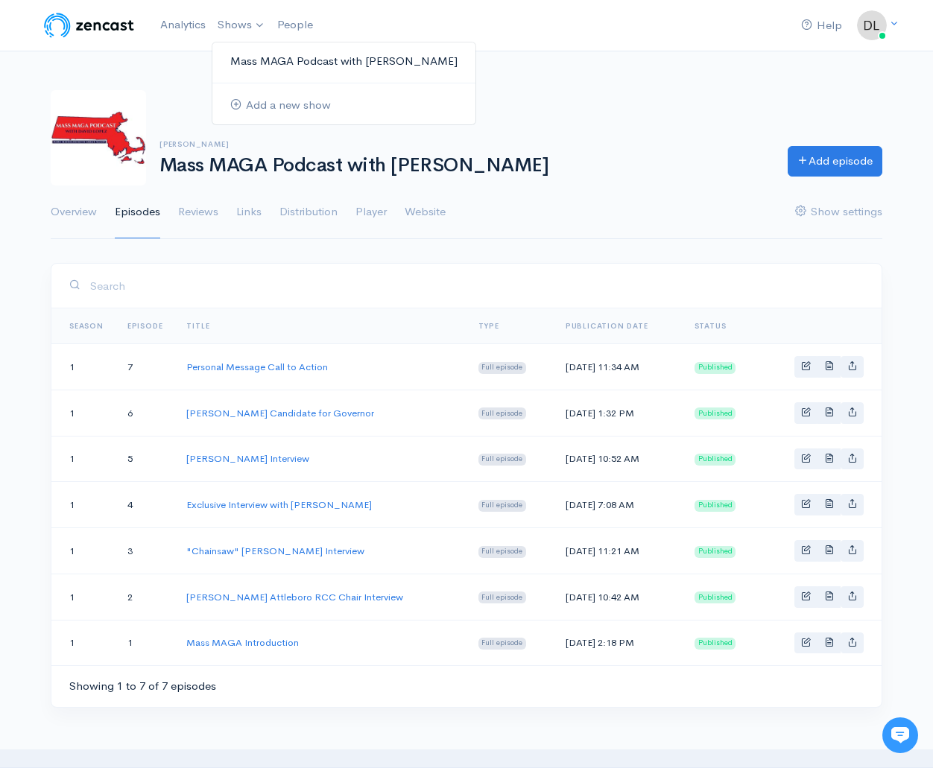
click at [247, 51] on link "Mass MAGA Podcast with [PERSON_NAME]" at bounding box center [343, 61] width 263 height 26
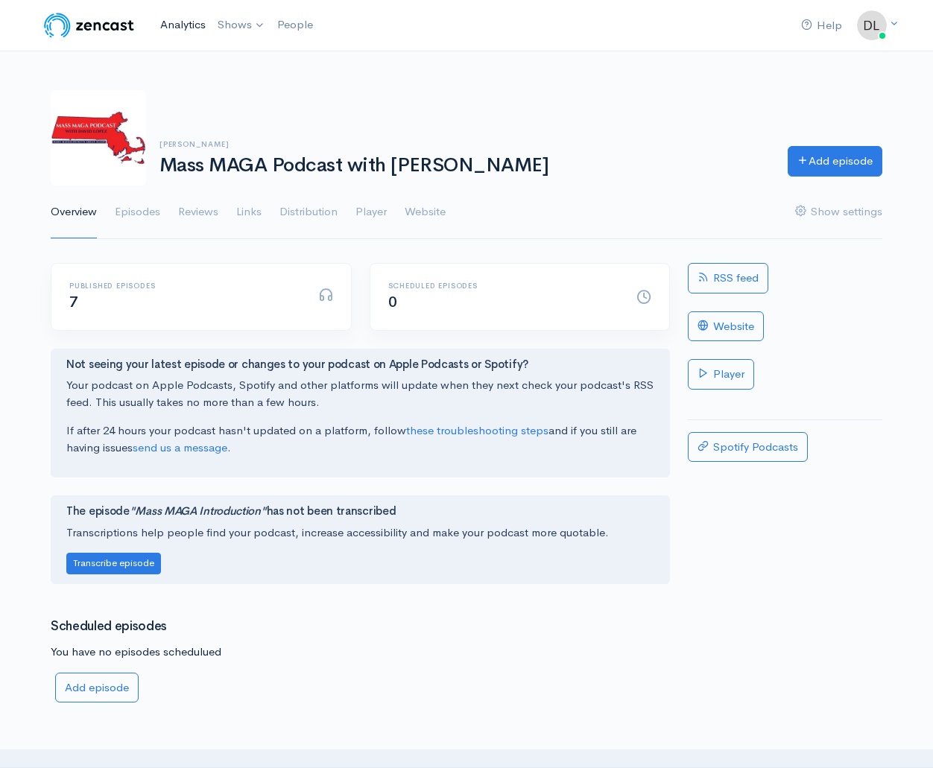
click at [177, 24] on link "Analytics" at bounding box center [182, 25] width 57 height 32
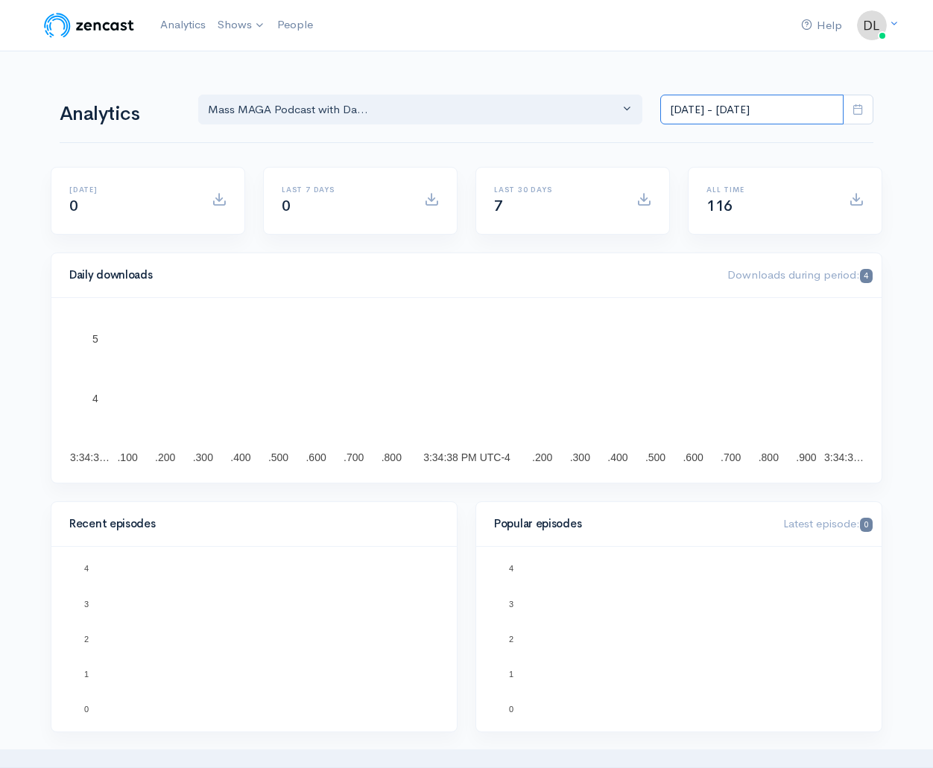
click at [824, 107] on input "[DATE] - [DATE]" at bounding box center [751, 110] width 183 height 31
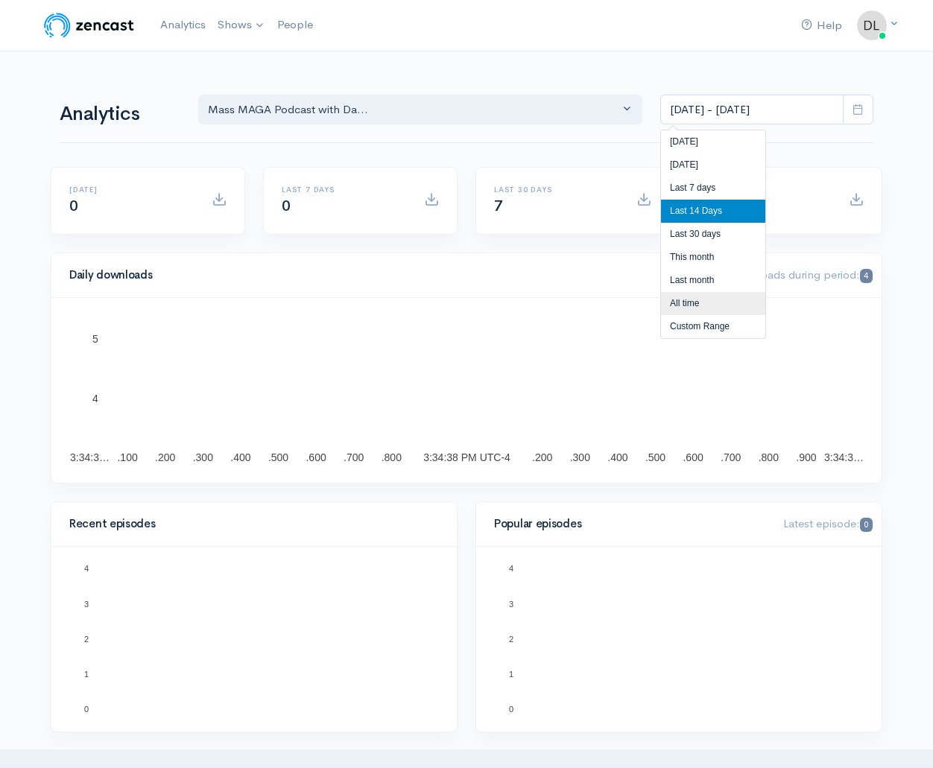
click at [683, 303] on li "All time" at bounding box center [713, 303] width 104 height 23
type input "Feb 19, 2025 - Sep 16, 2025"
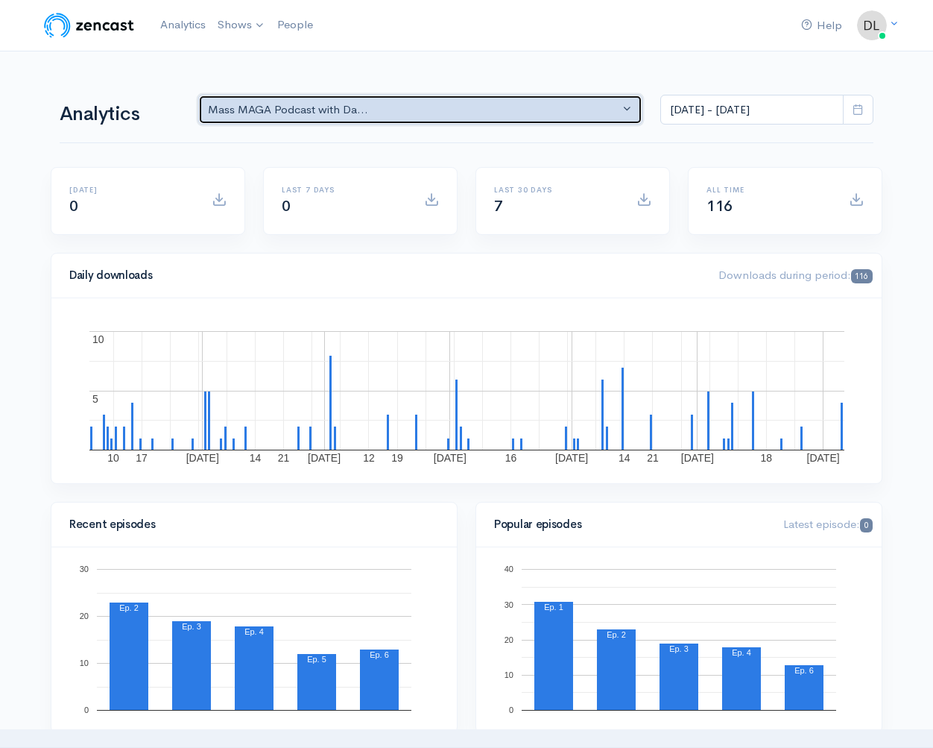
click at [256, 106] on div "Mass MAGA Podcast with Da..." at bounding box center [413, 109] width 411 height 17
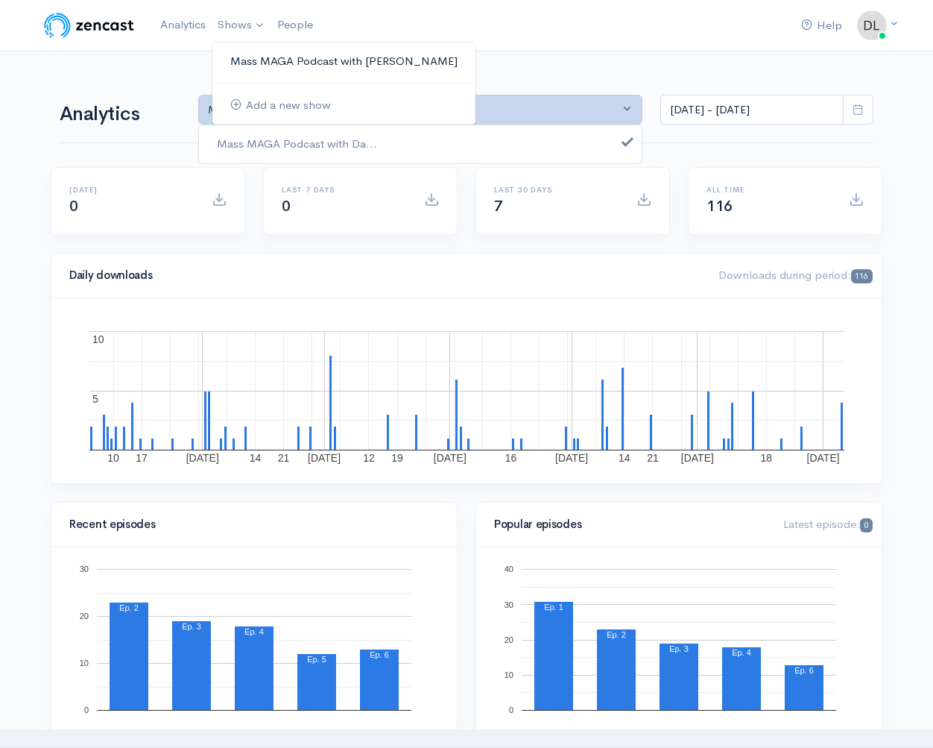
click at [267, 57] on link "Mass MAGA Podcast with [PERSON_NAME]" at bounding box center [343, 61] width 263 height 26
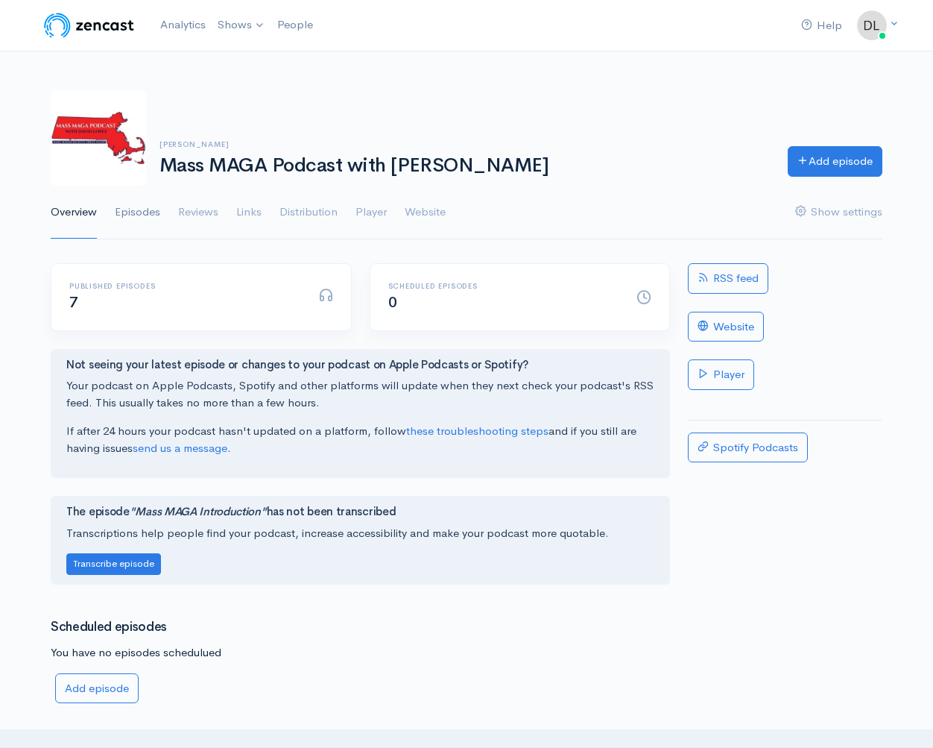
click at [127, 206] on link "Episodes" at bounding box center [137, 213] width 45 height 54
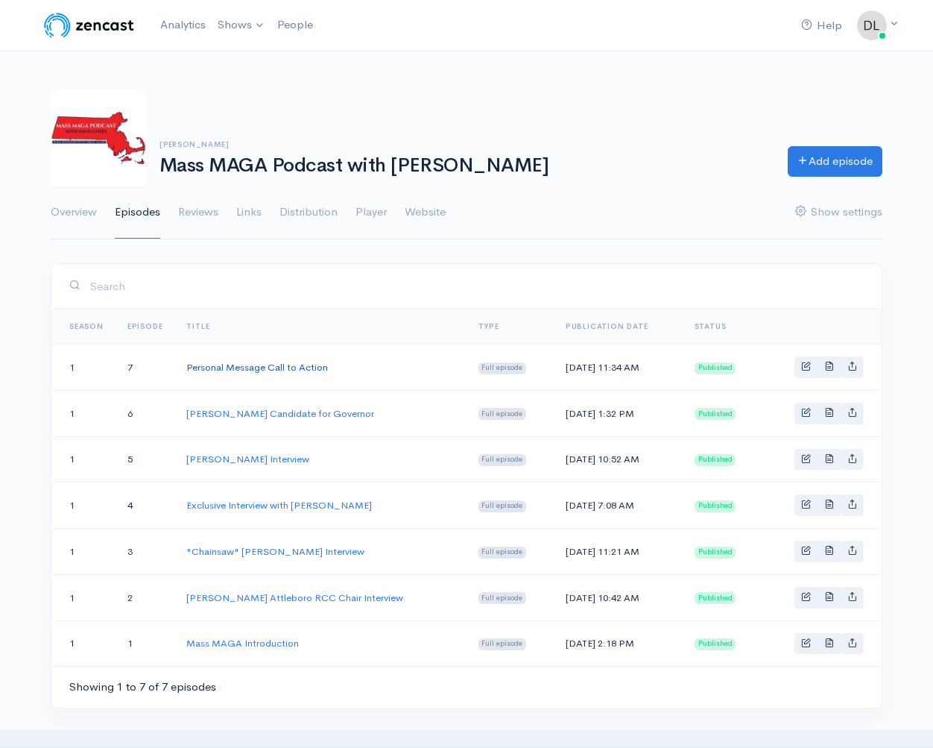
click at [238, 364] on link "Personal Message Call to Action" at bounding box center [257, 367] width 142 height 13
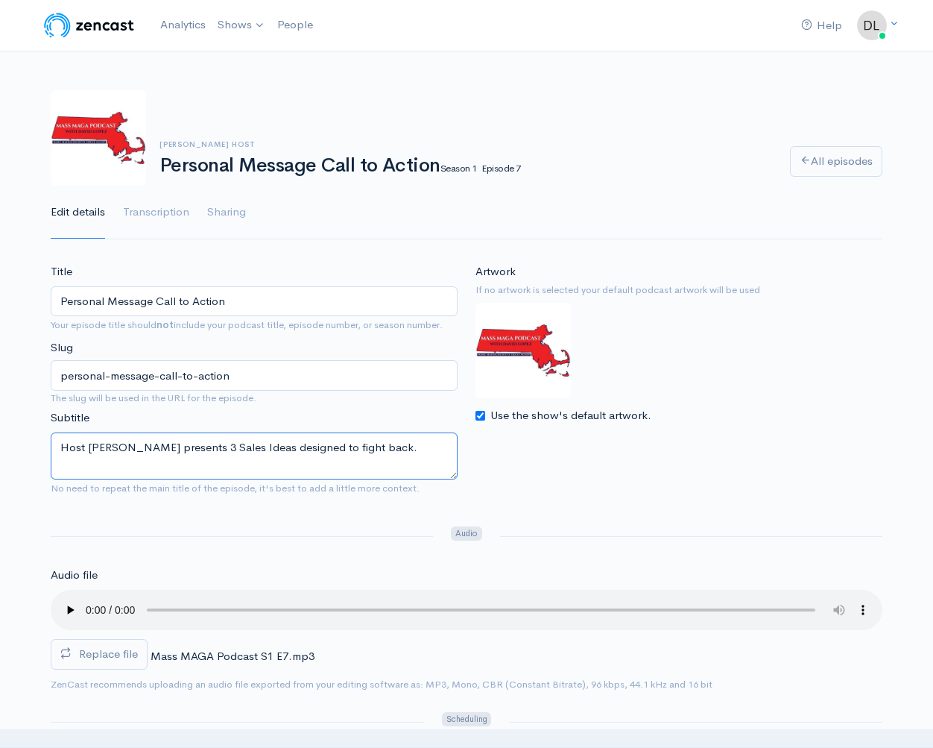
drag, startPoint x: 61, startPoint y: 444, endPoint x: 388, endPoint y: 447, distance: 326.4
click at [388, 447] on textarea "Host [PERSON_NAME] presents 3 Sales Ideas designed to fight back." at bounding box center [254, 455] width 407 height 47
click at [183, 23] on link "Analytics" at bounding box center [182, 25] width 57 height 32
